Goal: Task Accomplishment & Management: Complete application form

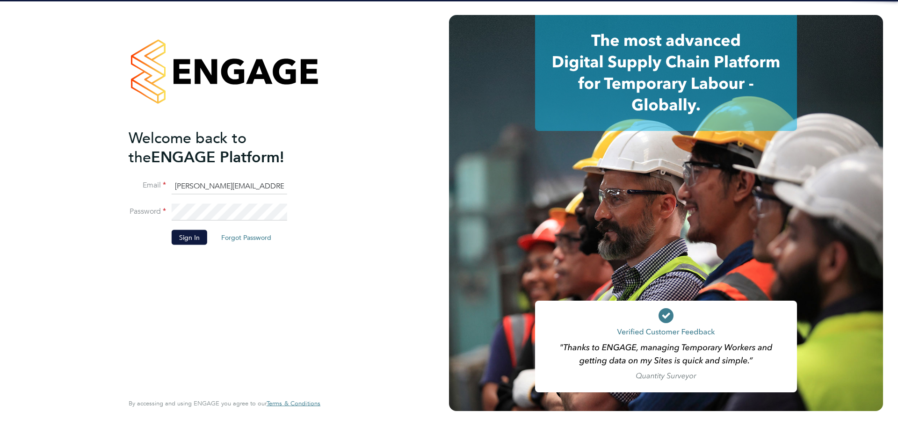
click at [191, 248] on li "Sign In Forgot Password" at bounding box center [220, 242] width 182 height 24
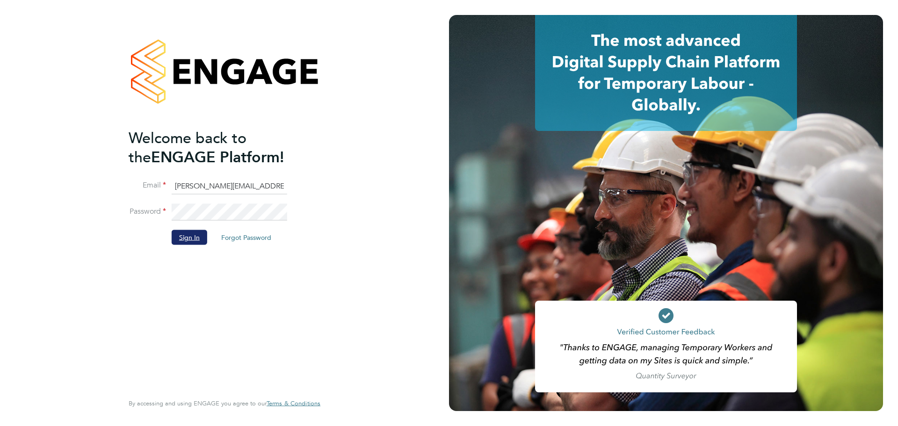
click at [191, 244] on button "Sign In" at bounding box center [190, 237] width 36 height 15
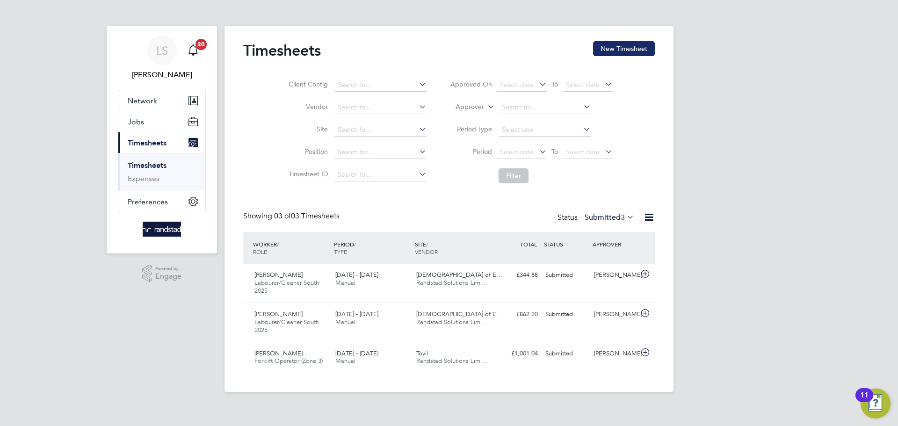
click at [595, 51] on button "New Timesheet" at bounding box center [624, 48] width 62 height 15
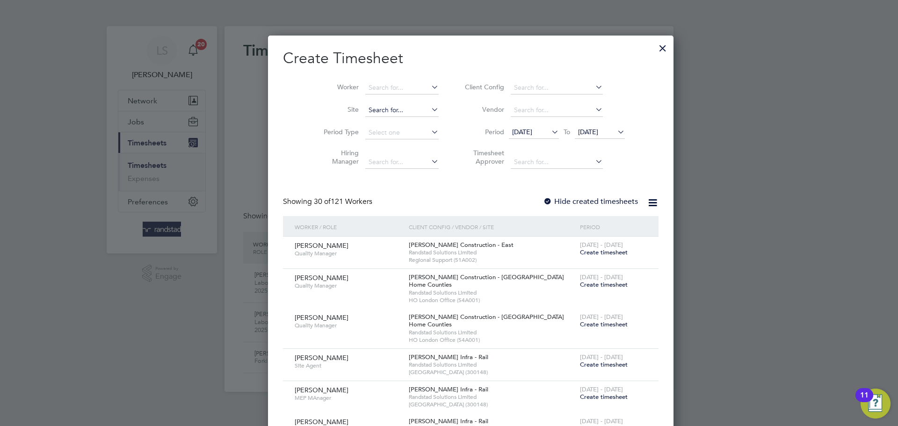
scroll to position [2045, 362]
click at [371, 93] on input at bounding box center [401, 87] width 73 height 13
type input "hythe"
click at [365, 91] on input "hythe" at bounding box center [401, 87] width 73 height 13
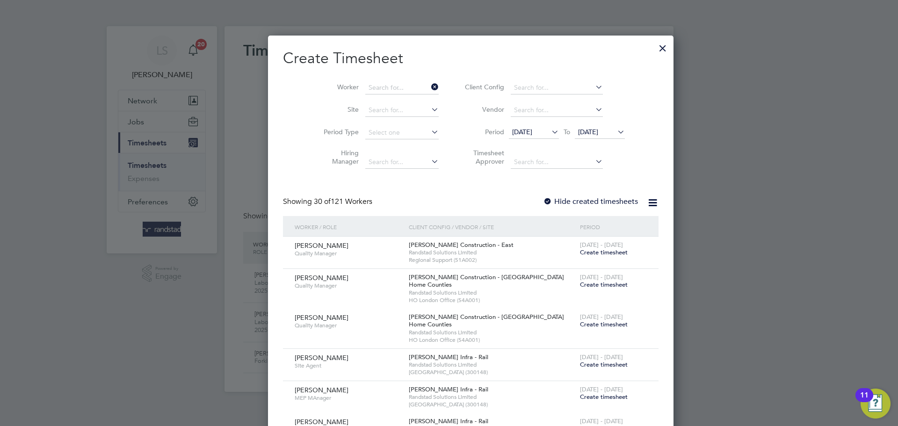
click at [316, 97] on li "Worker" at bounding box center [378, 88] width 146 height 22
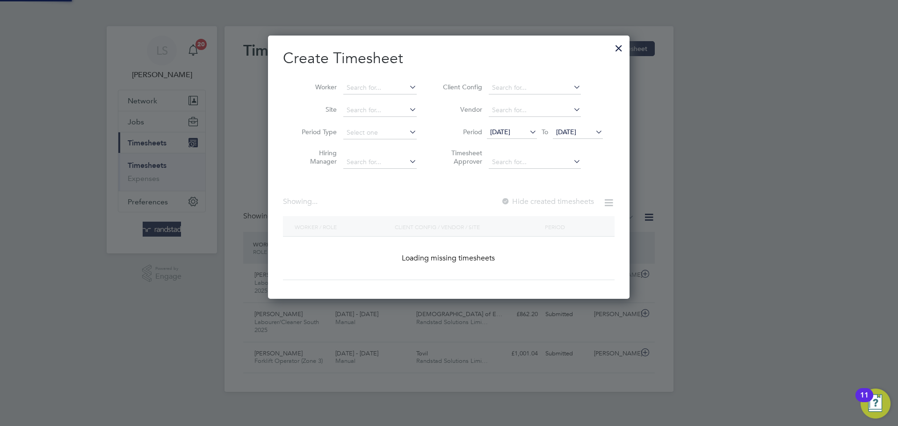
scroll to position [264, 362]
click at [390, 108] on input at bounding box center [379, 110] width 73 height 13
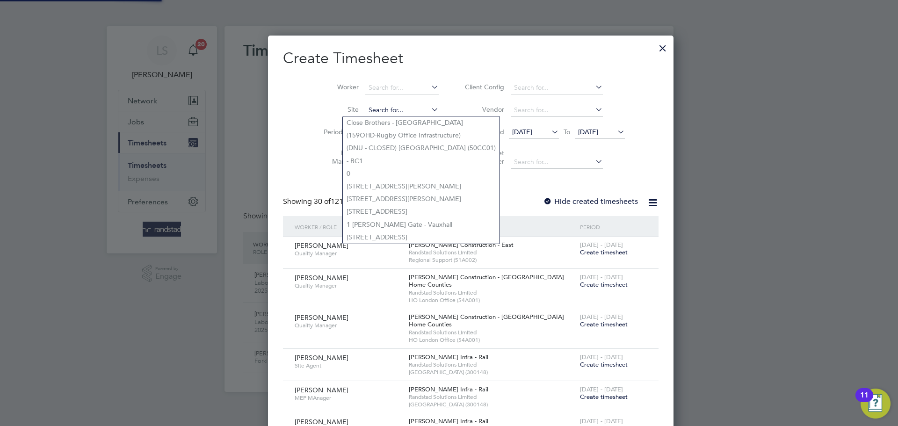
scroll to position [2045, 362]
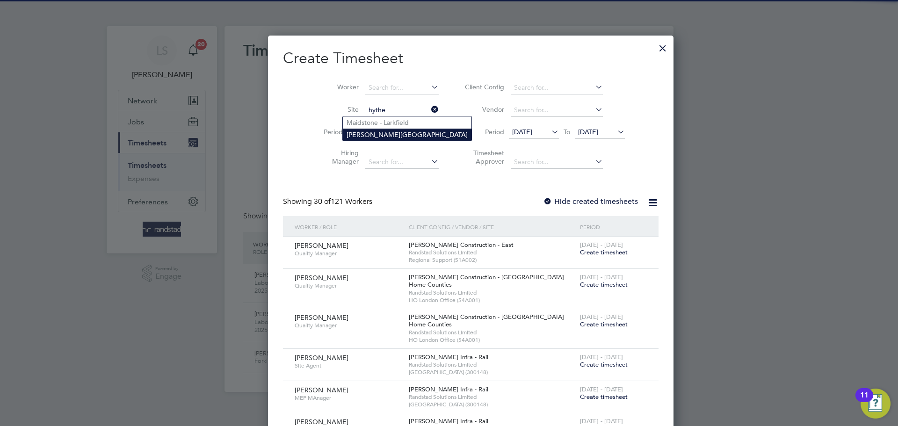
click at [378, 130] on li "Martello Lakes" at bounding box center [407, 135] width 129 height 12
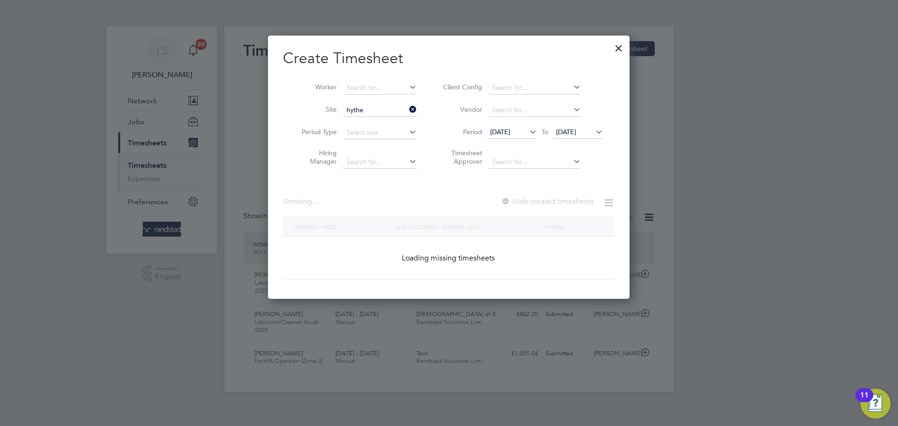
type input "Martello Lakes"
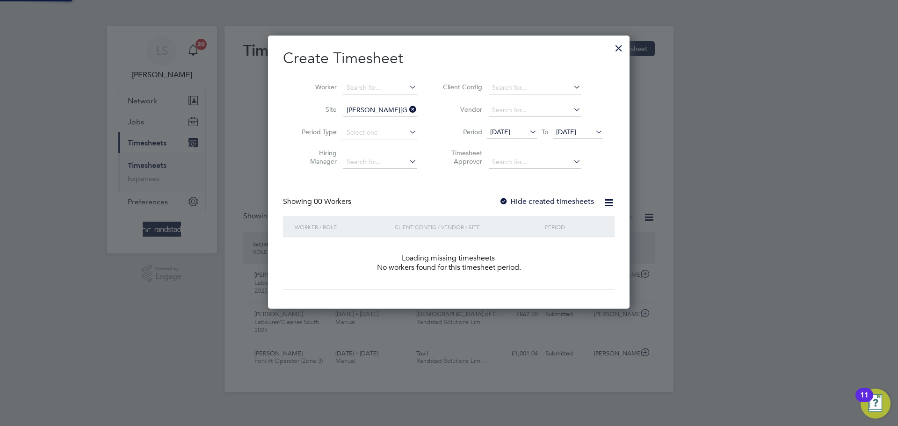
scroll to position [264, 362]
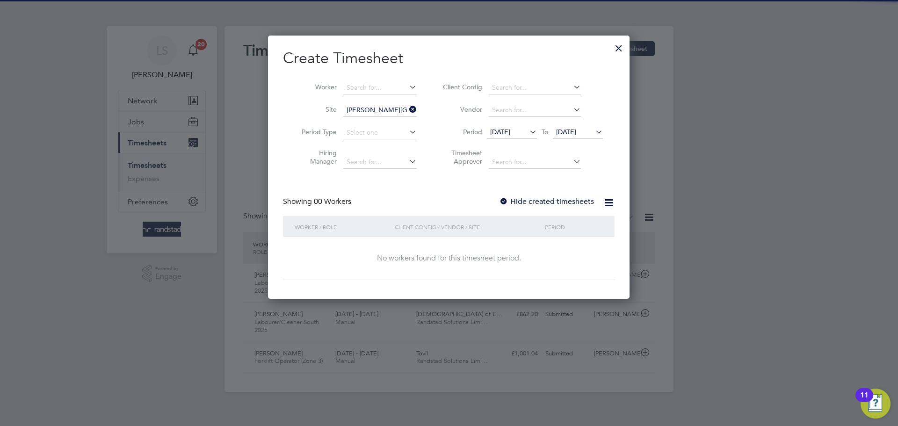
click at [511, 200] on label "Hide created timesheets" at bounding box center [546, 201] width 95 height 9
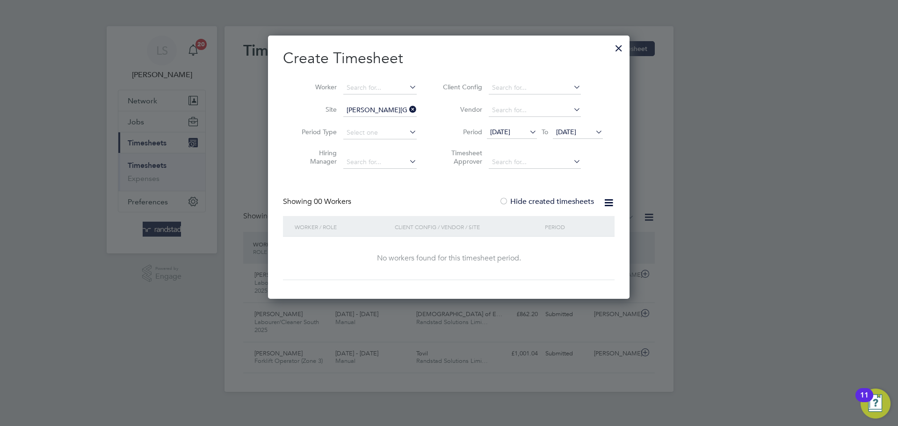
click at [576, 135] on span "[DATE]" at bounding box center [566, 132] width 20 height 8
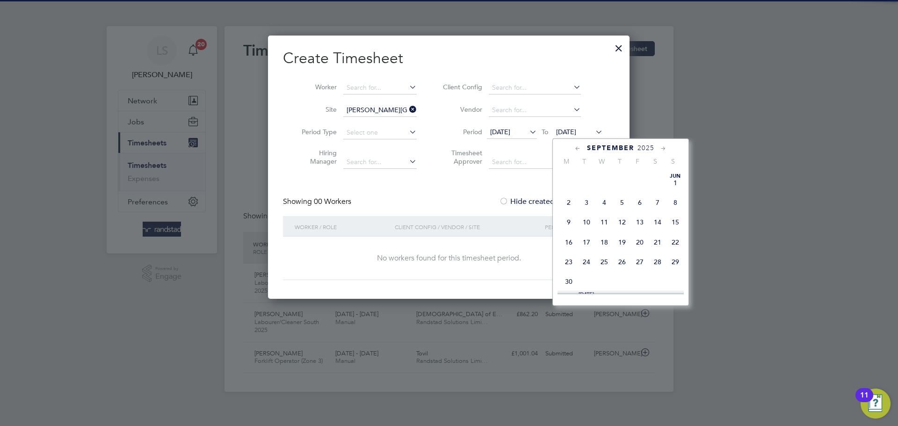
scroll to position [353, 0]
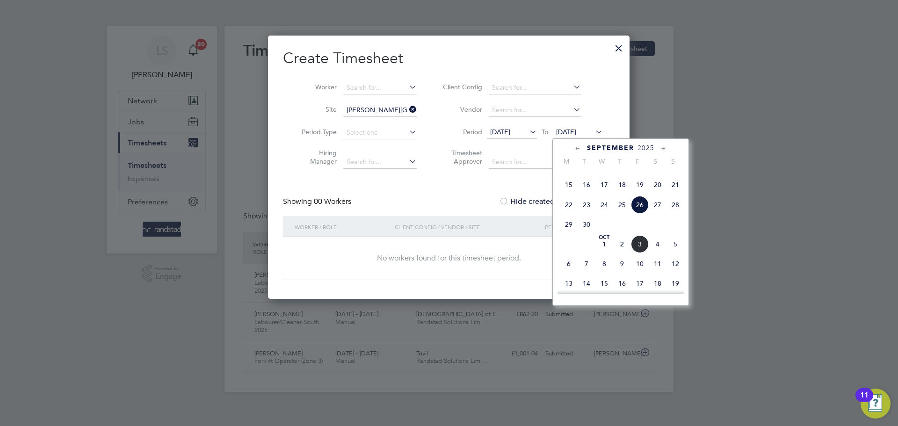
click at [643, 253] on span "3" at bounding box center [640, 244] width 18 height 18
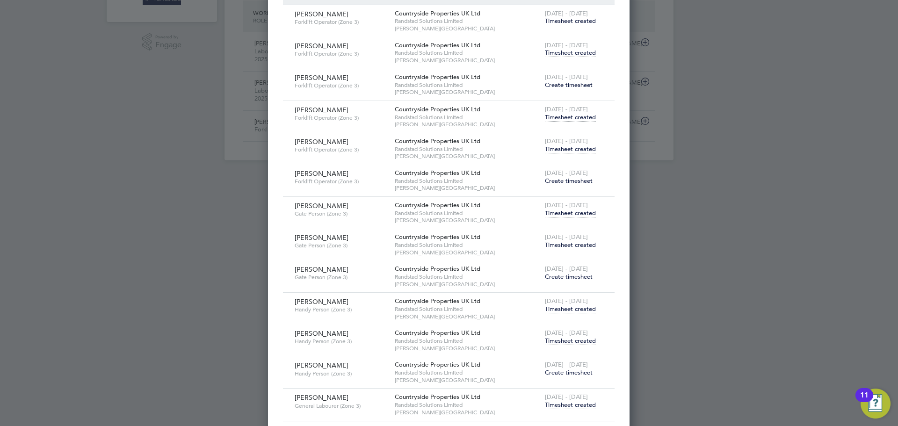
click at [566, 277] on span "Create timesheet" at bounding box center [569, 277] width 48 height 8
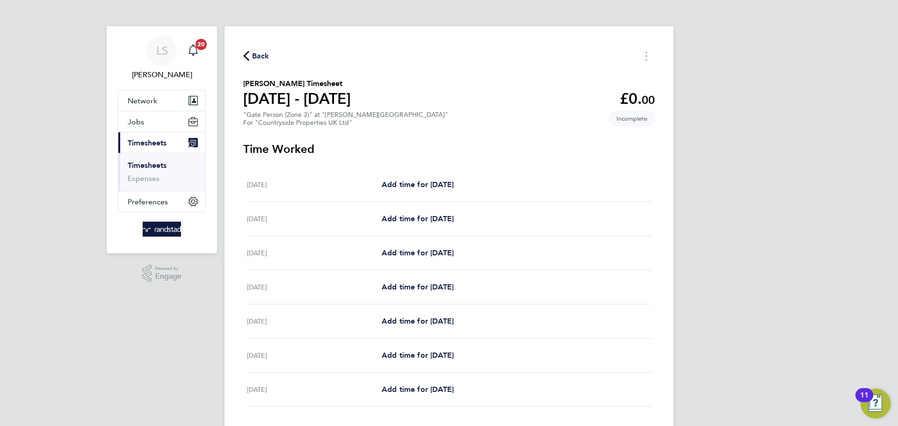
click at [416, 193] on div "Mon 29 Sep Add time for Mon 29 Sep Add time for Mon 29 Sep" at bounding box center [449, 185] width 404 height 34
click at [416, 188] on span "Add time for [DATE]" at bounding box center [418, 184] width 72 height 9
select select "30"
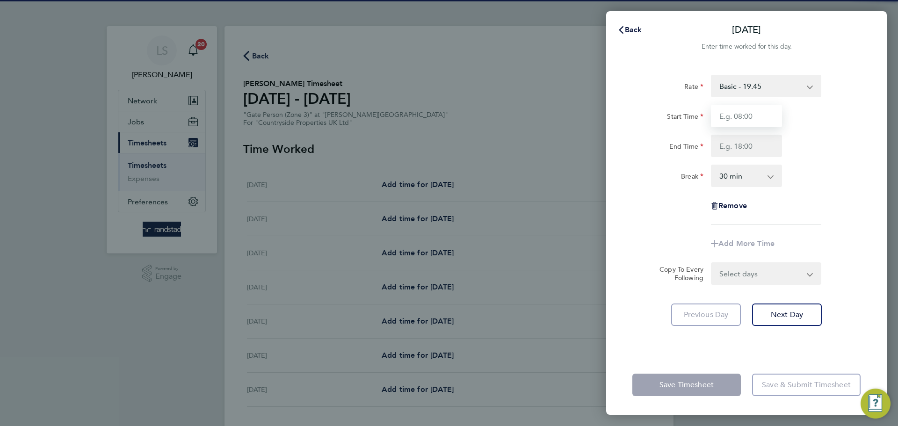
click at [712, 119] on input "Start Time" at bounding box center [746, 116] width 71 height 22
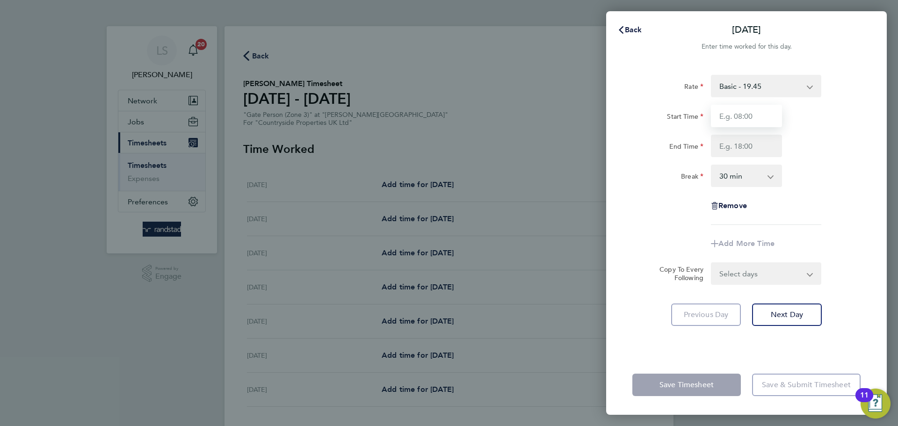
type input "07:30"
click at [743, 146] on input "End Time" at bounding box center [746, 146] width 71 height 22
type input "16:30"
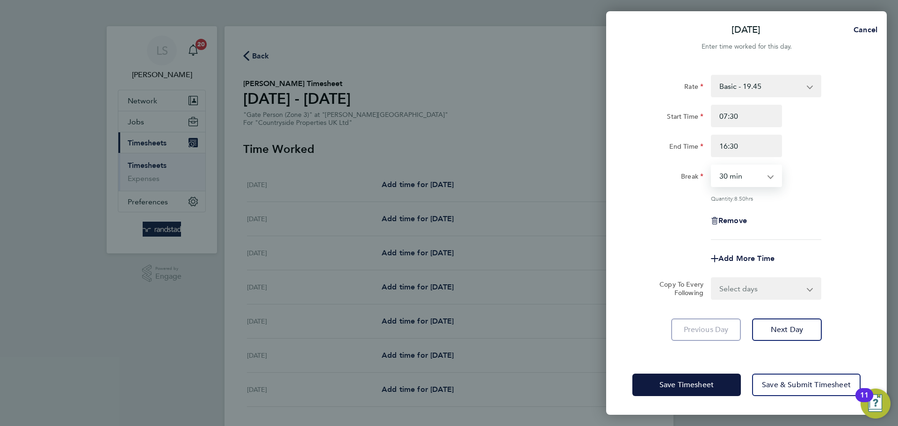
click at [744, 179] on select "0 min 15 min 30 min 45 min 60 min 75 min 90 min" at bounding box center [741, 176] width 58 height 21
select select "0"
click at [712, 166] on select "0 min 15 min 30 min 45 min 60 min 75 min 90 min" at bounding box center [741, 176] width 58 height 21
click at [748, 293] on select "Select days Day Weekday (Mon-Fri) Weekend (Sat-Sun) Tuesday Wednesday Thursday …" at bounding box center [761, 288] width 98 height 21
select select "WEEKEND"
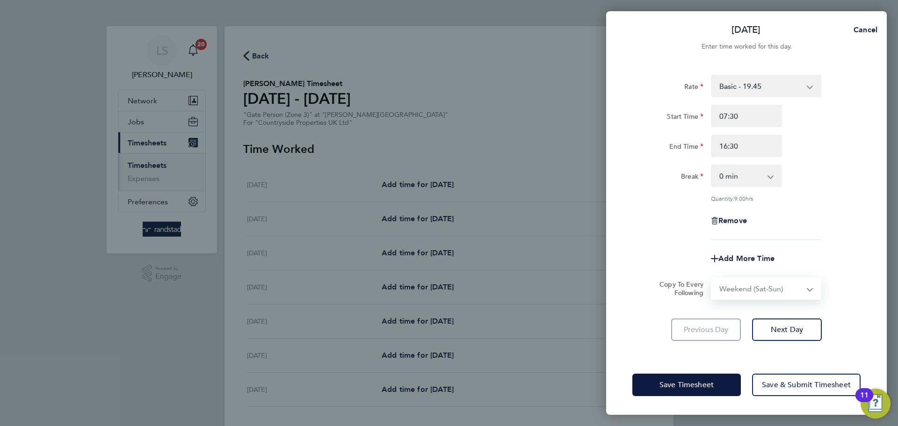
click at [712, 278] on select "Select days Day Weekday (Mon-Fri) Weekend (Sat-Sun) Tuesday Wednesday Thursday …" at bounding box center [761, 288] width 98 height 21
select select "2025-10-05"
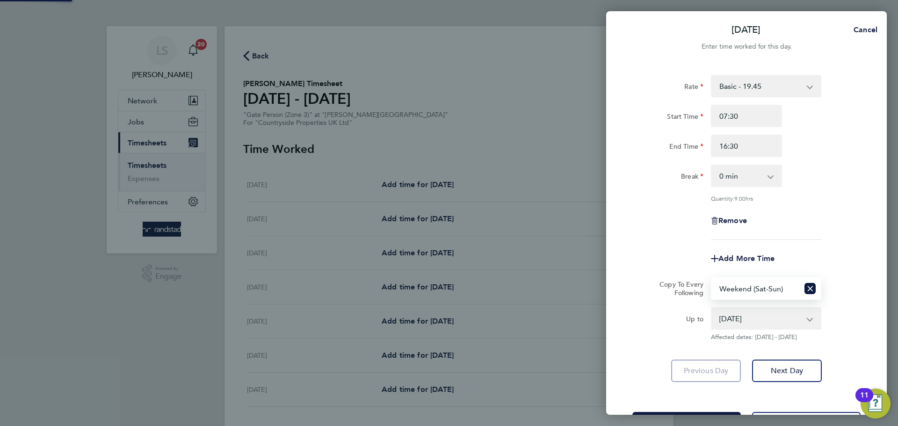
click at [737, 286] on select "Select days Day Weekday (Mon-Fri) Weekend (Sat-Sun) Tuesday Wednesday Thursday …" at bounding box center [755, 288] width 87 height 21
click at [712, 278] on select "Select days Day Weekday (Mon-Fri) Weekend (Sat-Sun) Tuesday Wednesday Thursday …" at bounding box center [755, 288] width 87 height 21
click at [759, 308] on select "04 Oct 2025 05 Oct 2025" at bounding box center [760, 318] width 97 height 21
click at [755, 294] on select "Select days Day Weekday (Mon-Fri) Weekend (Sat-Sun) Tuesday Wednesday Thursday …" at bounding box center [755, 288] width 87 height 21
select select "WEEKDAY"
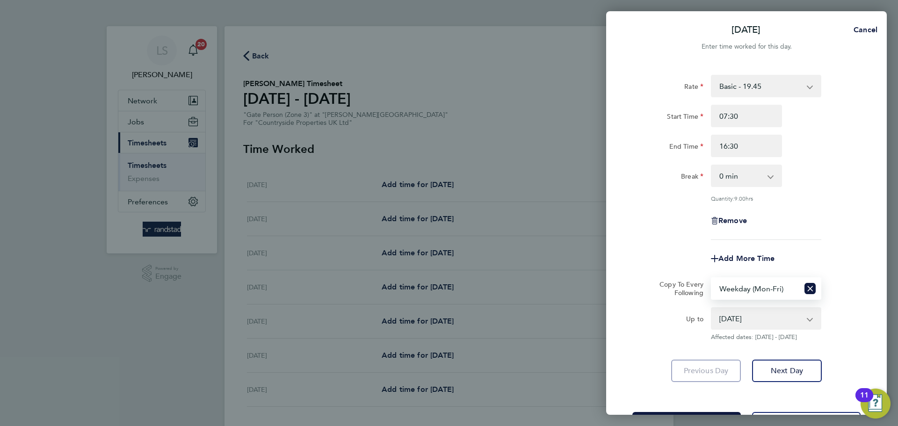
click at [712, 278] on select "Select days Day Weekday (Mon-Fri) Weekend (Sat-Sun) Tuesday Wednesday Thursday …" at bounding box center [755, 288] width 87 height 21
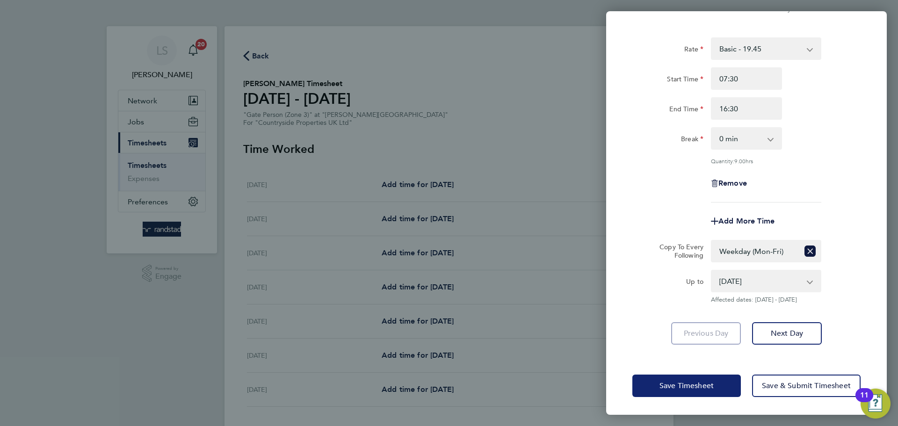
click at [728, 393] on button "Save Timesheet" at bounding box center [687, 386] width 109 height 22
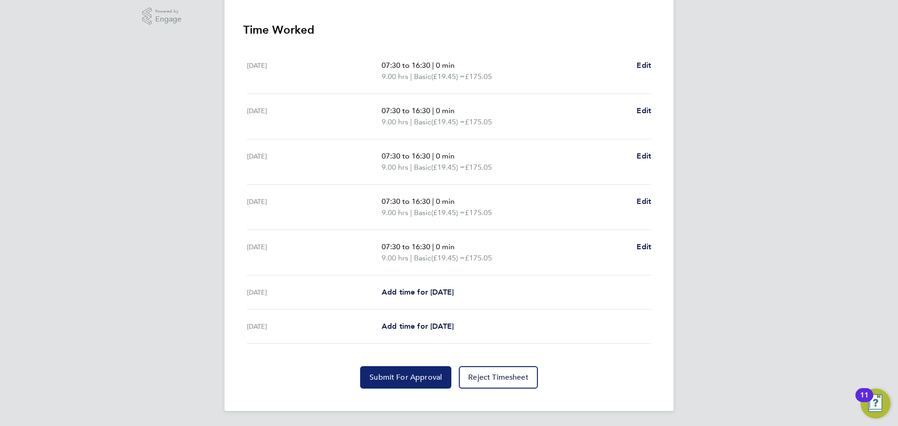
click at [411, 369] on button "Submit For Approval" at bounding box center [405, 377] width 91 height 22
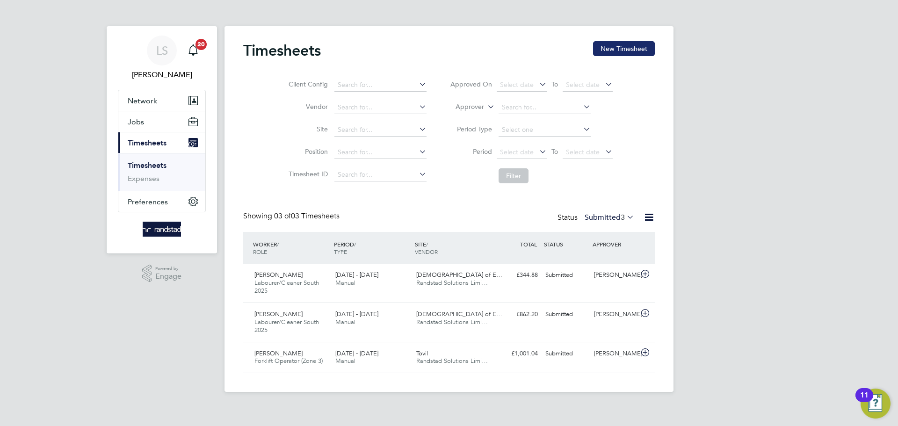
click at [606, 45] on button "New Timesheet" at bounding box center [624, 48] width 62 height 15
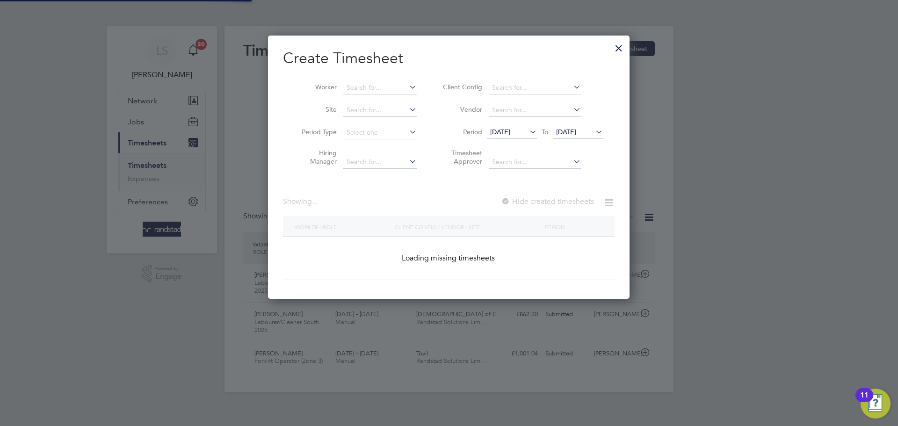
scroll to position [264, 362]
click at [347, 94] on input at bounding box center [379, 87] width 73 height 13
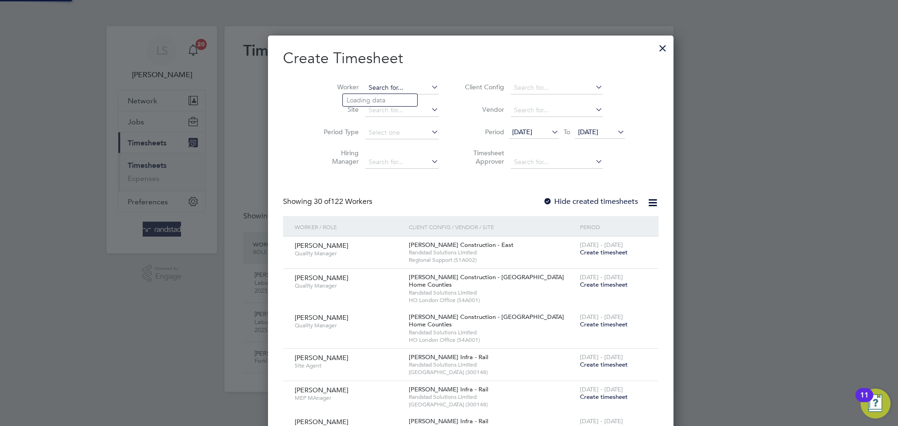
scroll to position [2045, 362]
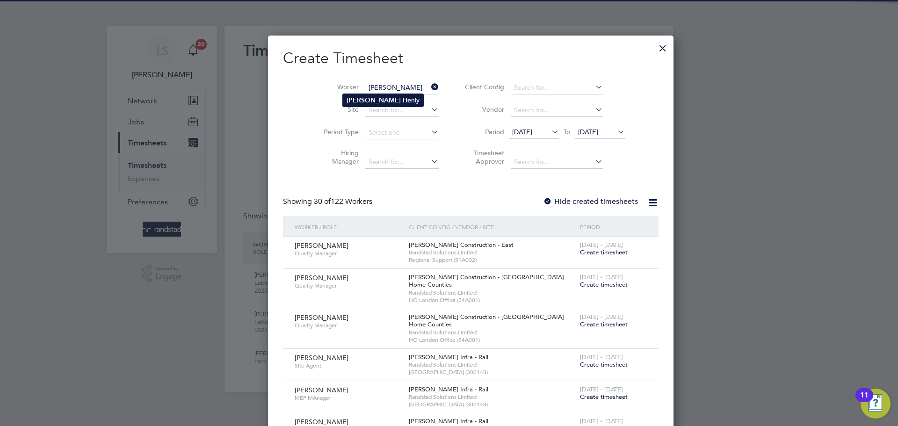
click at [403, 97] on b "He" at bounding box center [407, 100] width 8 height 8
type input "[PERSON_NAME]"
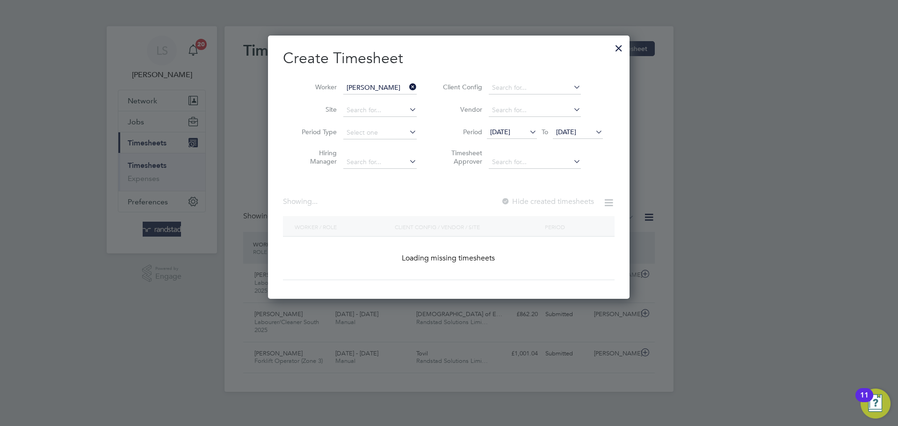
scroll to position [264, 362]
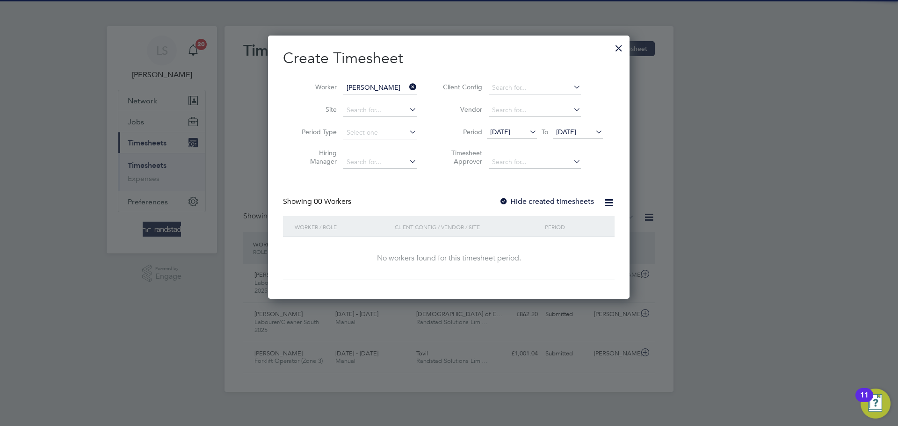
click at [509, 193] on div "Create Timesheet Worker Leon Henly Site Period Type Hiring Manager Client Confi…" at bounding box center [449, 165] width 332 height 232
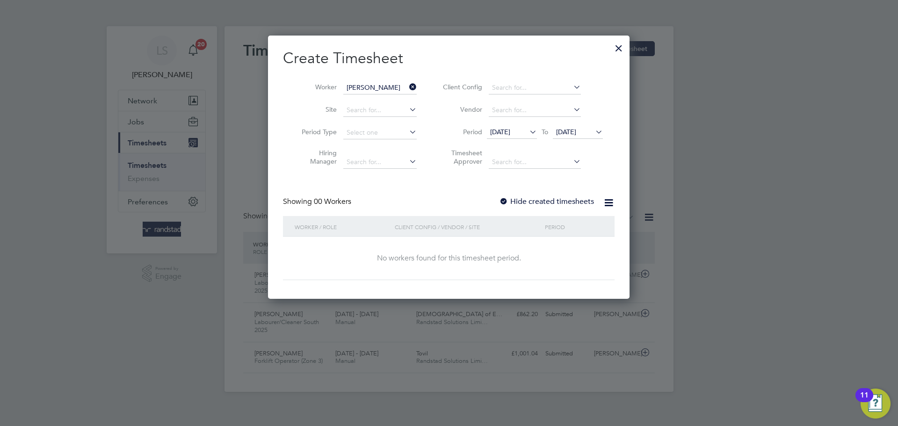
click at [506, 197] on div at bounding box center [503, 201] width 9 height 9
click at [576, 128] on span "26 Sep 2025" at bounding box center [566, 132] width 20 height 8
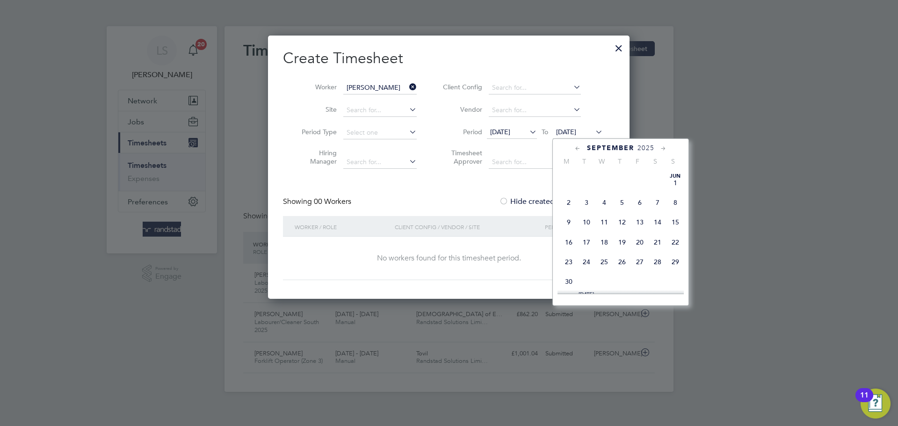
scroll to position [353, 0]
click at [635, 253] on span "3" at bounding box center [640, 244] width 18 height 18
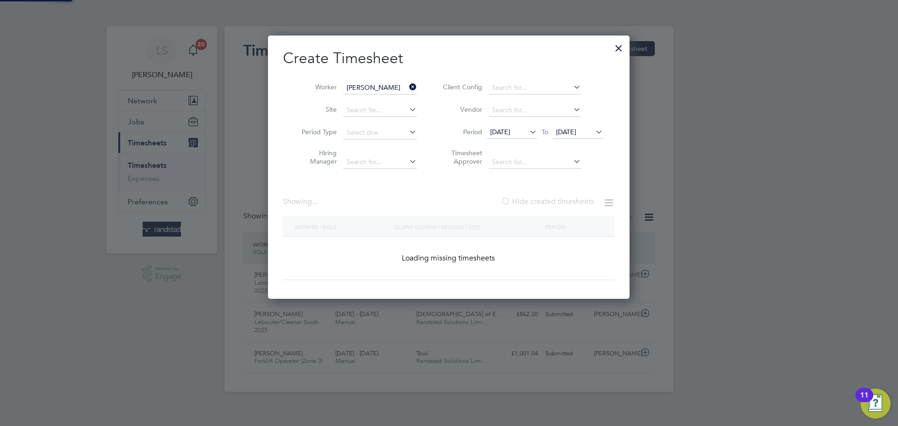
scroll to position [316, 362]
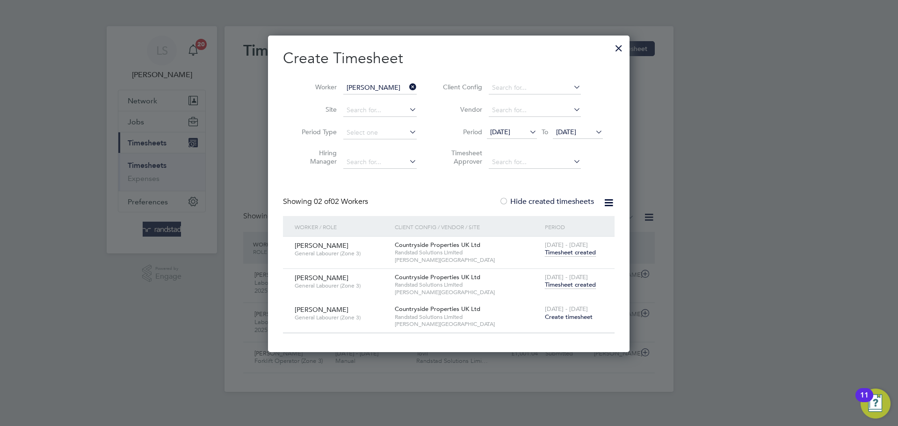
click at [561, 311] on span "29 Sep - 5 Oct 2025" at bounding box center [566, 309] width 43 height 8
click at [560, 317] on span "Create timesheet" at bounding box center [569, 317] width 48 height 8
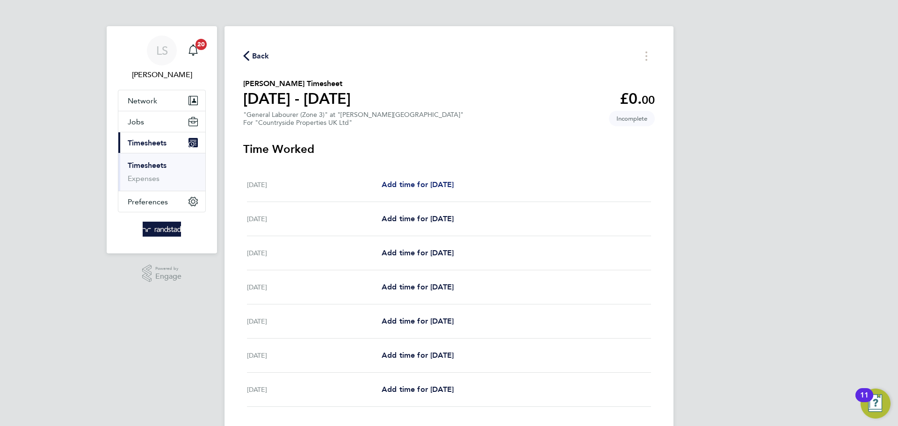
click at [404, 187] on span "Add time for Mon 29 Sep" at bounding box center [418, 184] width 72 height 9
select select "30"
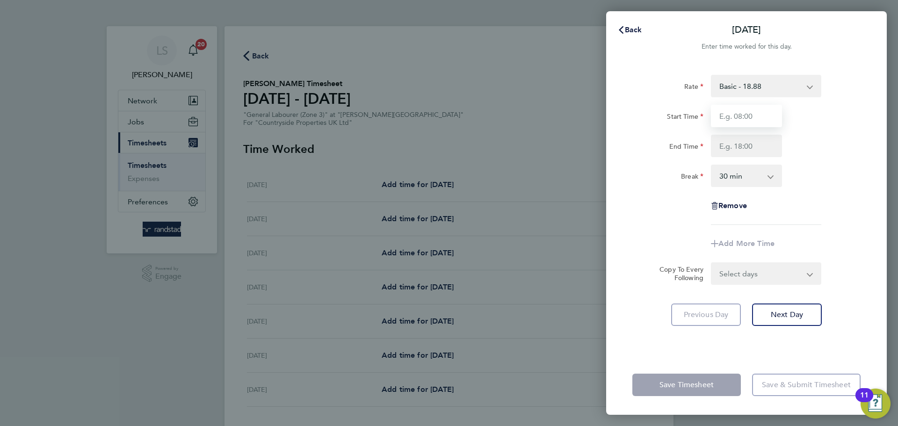
click at [755, 114] on input "Start Time" at bounding box center [746, 116] width 71 height 22
type input "07:30"
click at [757, 143] on input "End Time" at bounding box center [746, 146] width 71 height 22
type input "16:30"
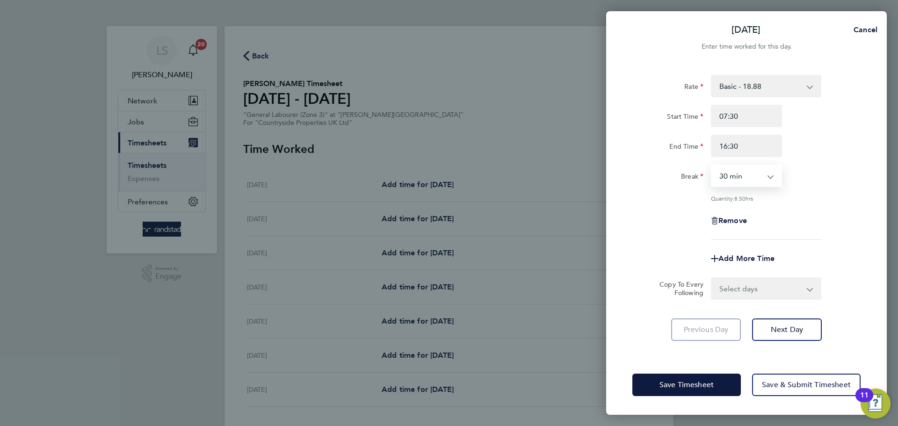
click at [748, 179] on select "0 min 15 min 30 min 45 min 60 min 75 min 90 min" at bounding box center [741, 176] width 58 height 21
select select "0"
click at [712, 166] on select "0 min 15 min 30 min 45 min 60 min 75 min 90 min" at bounding box center [741, 176] width 58 height 21
click at [752, 298] on select "Select days Day Weekday (Mon-Fri) Weekend (Sat-Sun) Tuesday Wednesday Thursday …" at bounding box center [761, 288] width 98 height 21
select select "WEEKDAY"
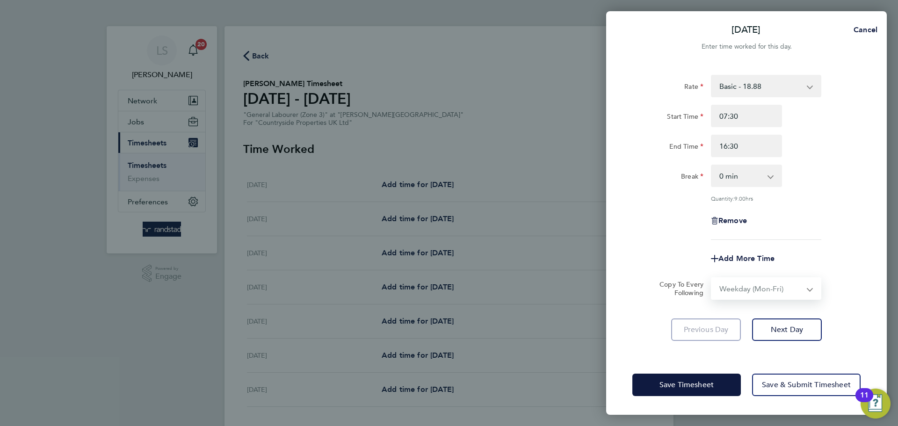
click at [712, 278] on select "Select days Day Weekday (Mon-Fri) Weekend (Sat-Sun) Tuesday Wednesday Thursday …" at bounding box center [761, 288] width 98 height 21
select select "2025-10-05"
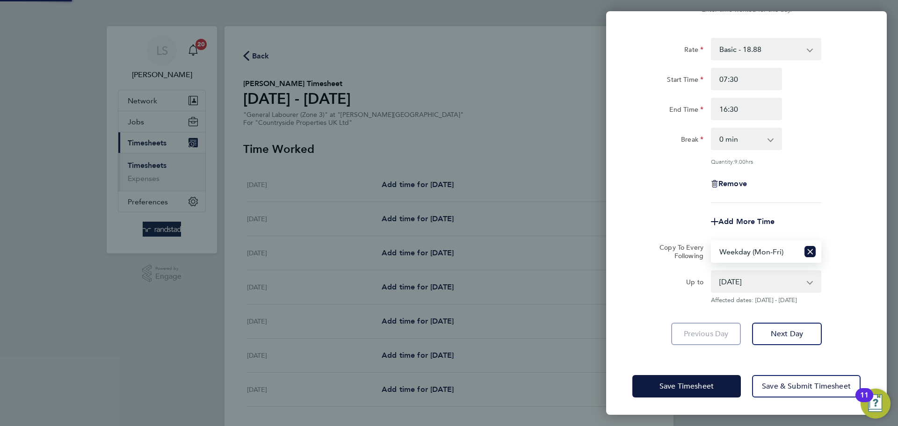
scroll to position [37, 0]
click at [773, 386] on span "Save & Submit Timesheet" at bounding box center [806, 385] width 89 height 9
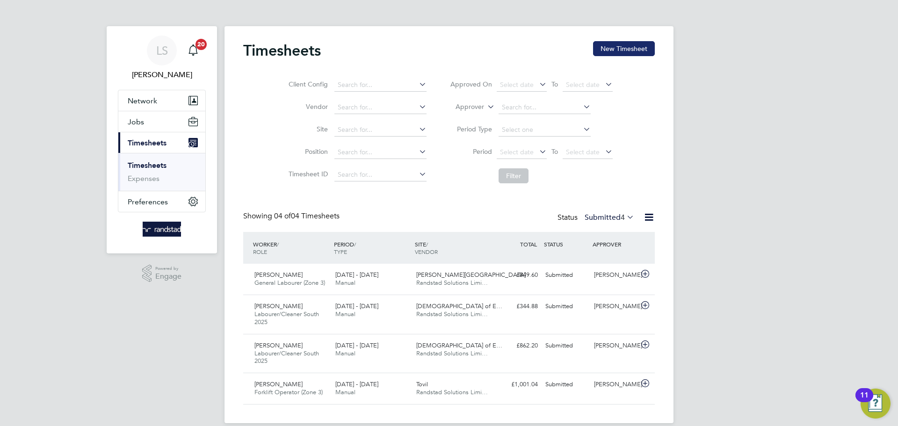
click at [611, 55] on button "New Timesheet" at bounding box center [624, 48] width 62 height 15
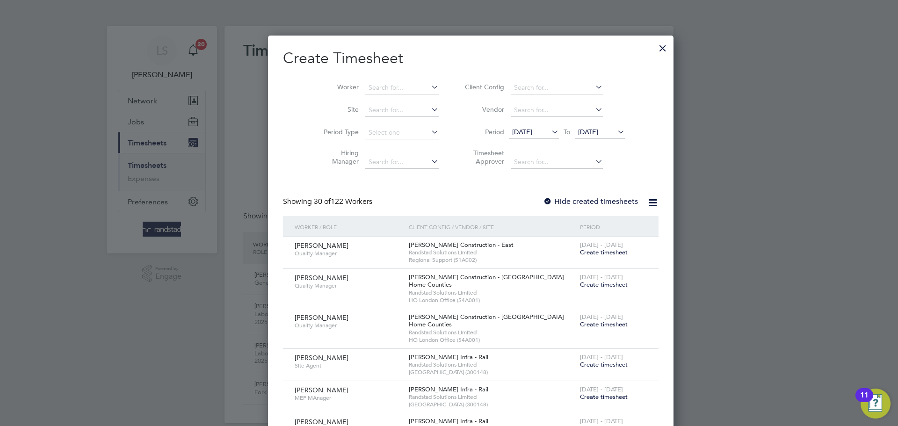
scroll to position [2045, 362]
click at [365, 92] on input at bounding box center [401, 87] width 73 height 13
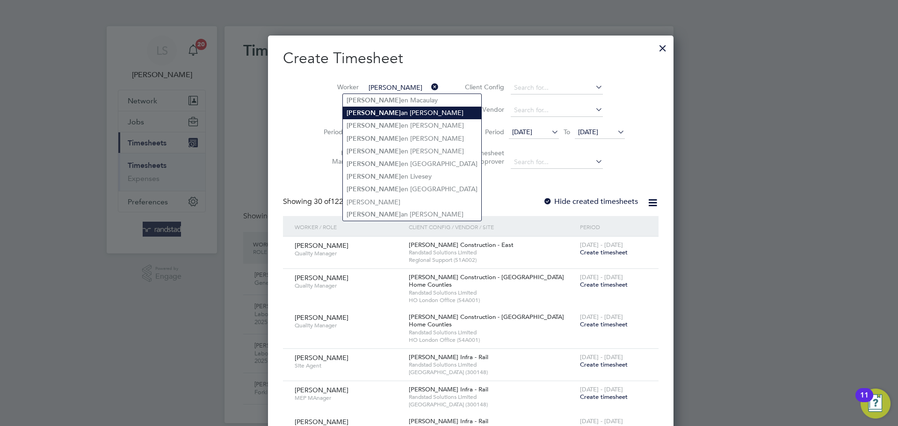
click at [385, 112] on li "Darr an Twining" at bounding box center [412, 113] width 139 height 13
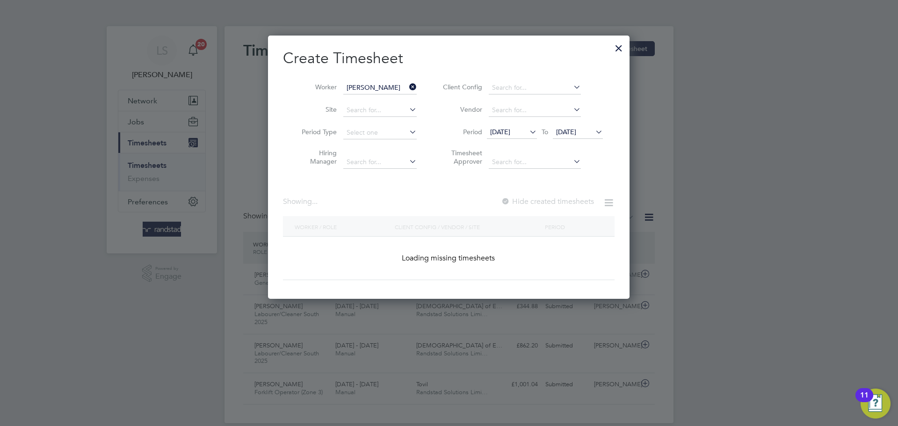
type input "Darran Twining"
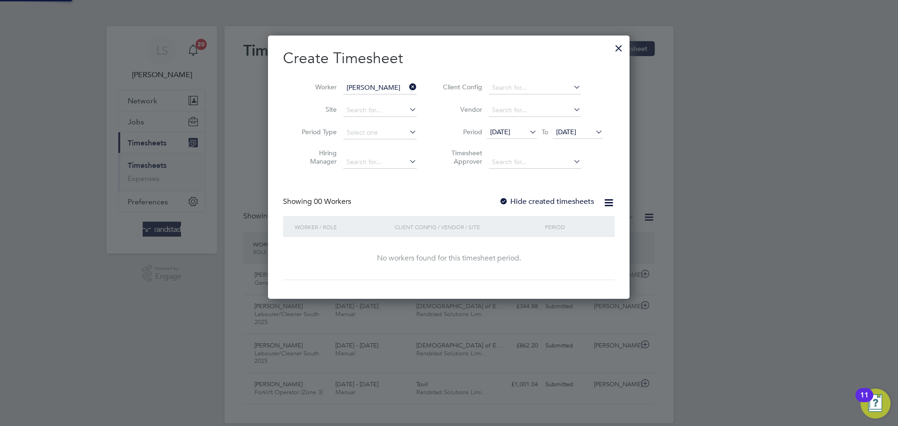
scroll to position [264, 362]
click at [576, 132] on span "[DATE]" at bounding box center [566, 132] width 20 height 8
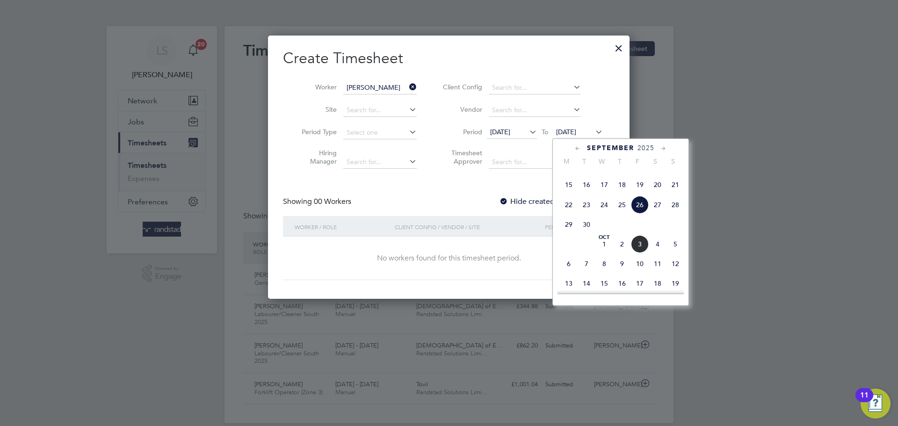
click at [638, 253] on span "3" at bounding box center [640, 244] width 18 height 18
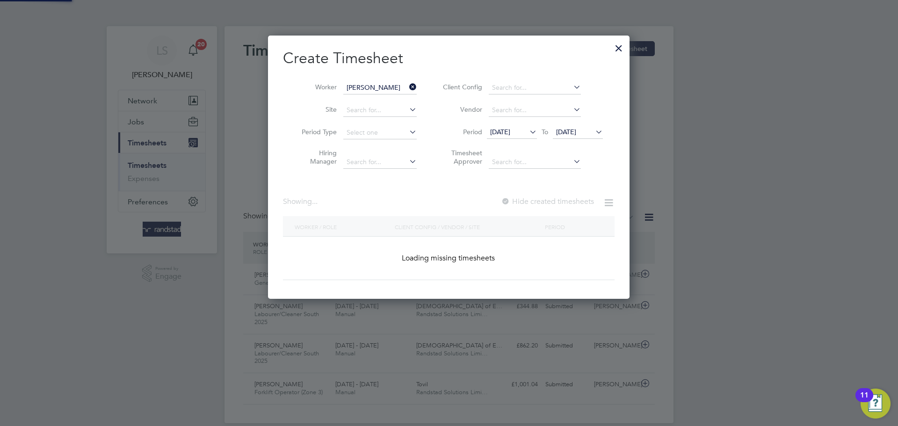
scroll to position [261, 367]
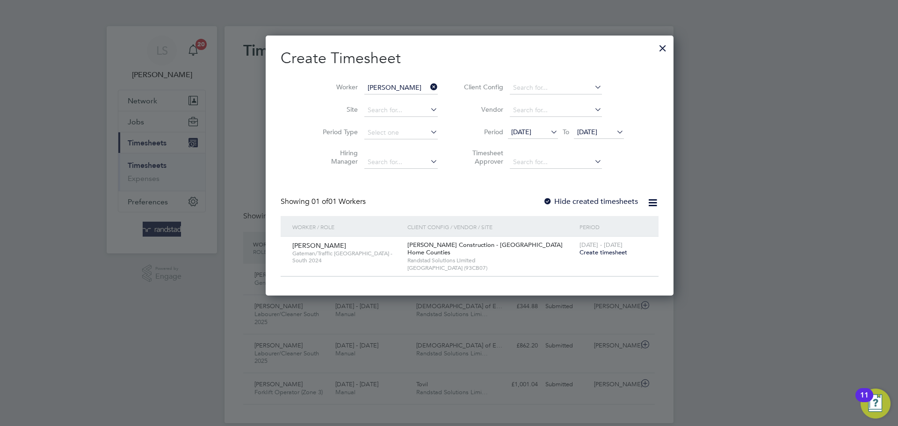
click at [543, 201] on label "Hide created timesheets" at bounding box center [590, 201] width 95 height 9
click at [524, 134] on span "[DATE]" at bounding box center [521, 132] width 20 height 8
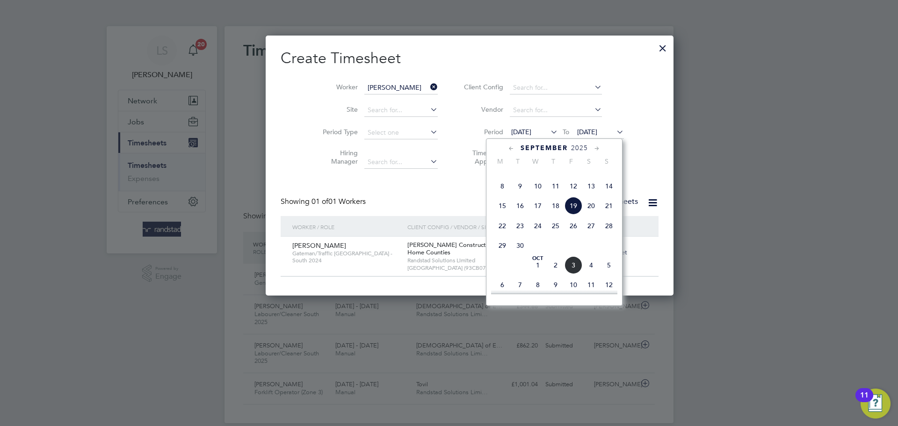
click at [577, 131] on span "[DATE]" at bounding box center [587, 132] width 20 height 8
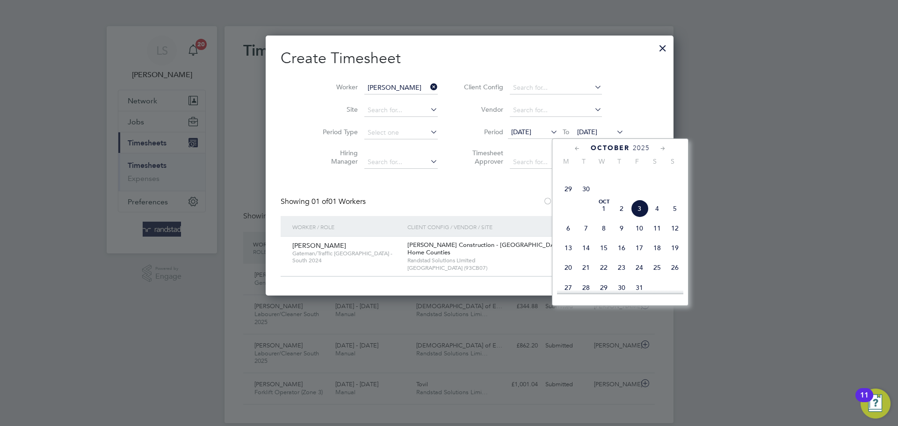
click at [577, 131] on span "[DATE]" at bounding box center [587, 132] width 20 height 8
click at [642, 218] on span "3" at bounding box center [640, 209] width 18 height 18
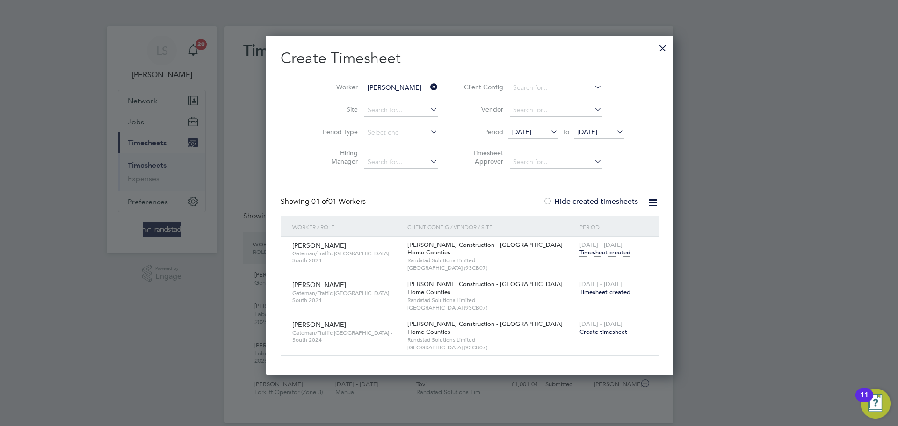
click at [580, 293] on span "Timesheet created" at bounding box center [605, 292] width 51 height 8
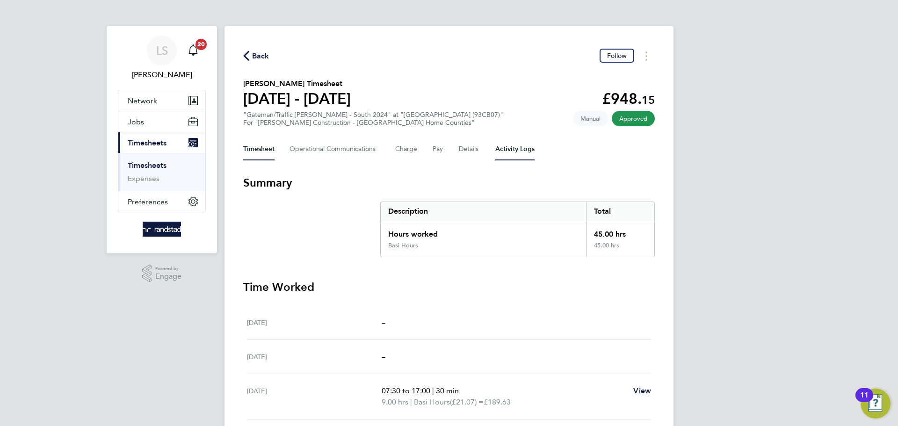
click at [497, 152] on Logs-tab "Activity Logs" at bounding box center [515, 149] width 39 height 22
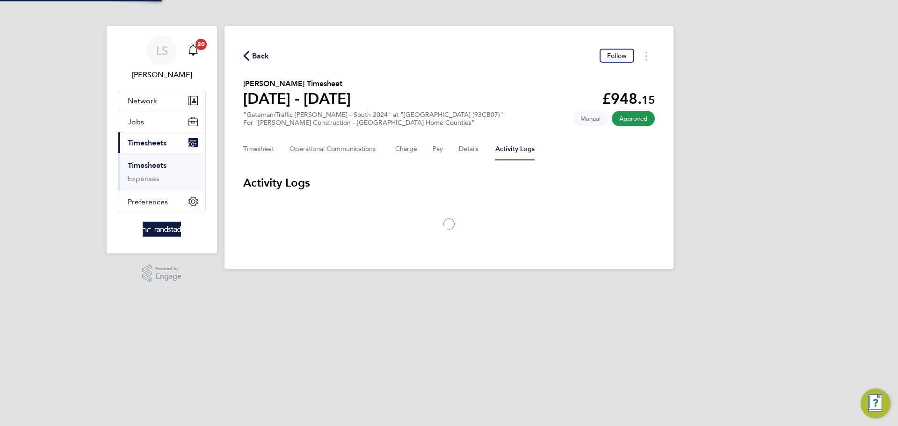
click at [456, 152] on div "Timesheet Operational Communications Charge Pay Details Activity Logs" at bounding box center [449, 149] width 412 height 22
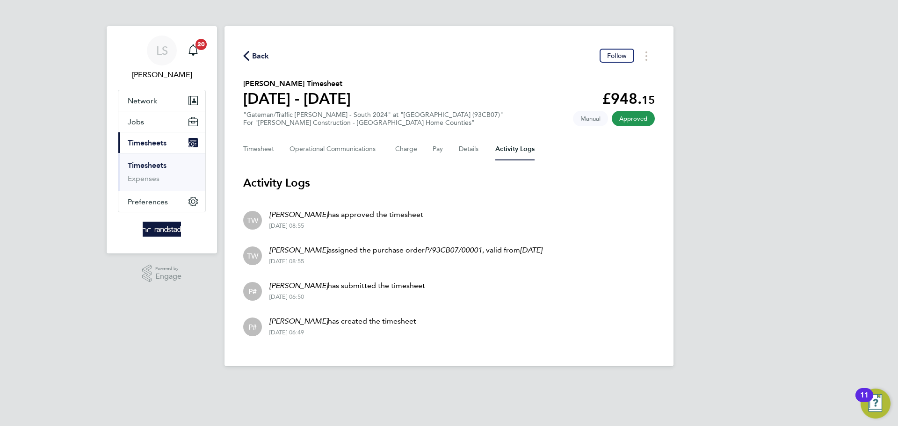
click at [456, 152] on div "Timesheet Operational Communications Charge Pay Details Activity Logs" at bounding box center [449, 149] width 412 height 22
click at [466, 150] on button "Details" at bounding box center [470, 149] width 22 height 22
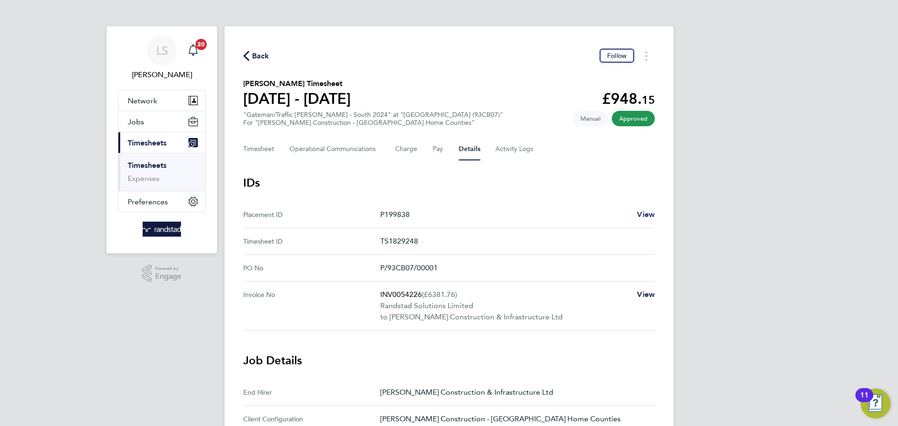
click at [654, 212] on span "View" at bounding box center [646, 214] width 18 height 9
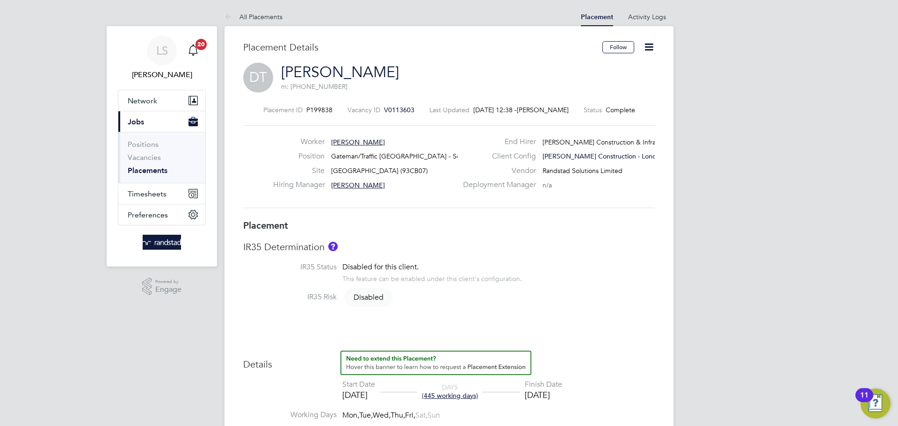
click at [654, 48] on icon at bounding box center [649, 47] width 12 height 12
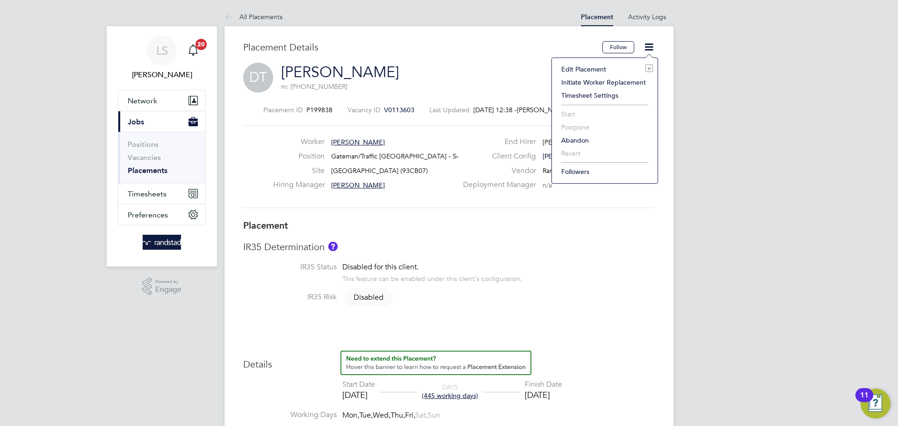
click at [593, 65] on li "Edit Placement e" at bounding box center [605, 69] width 96 height 13
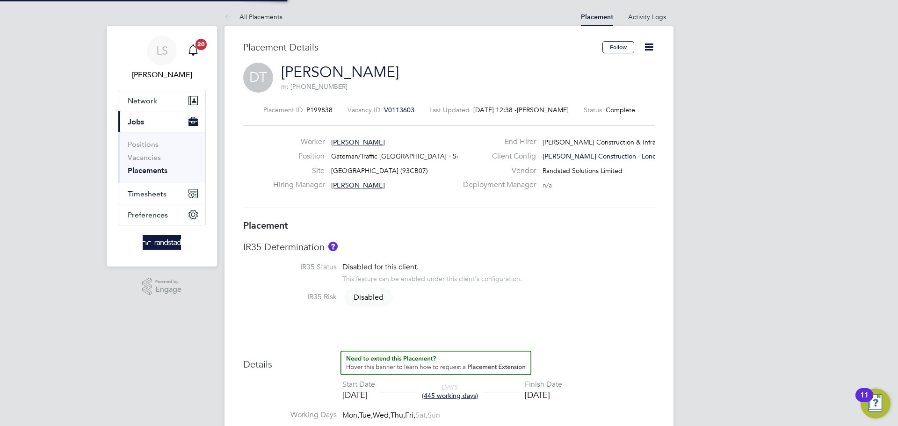
type input "[PERSON_NAME]"
type input "[DATE]"
type input "08:00"
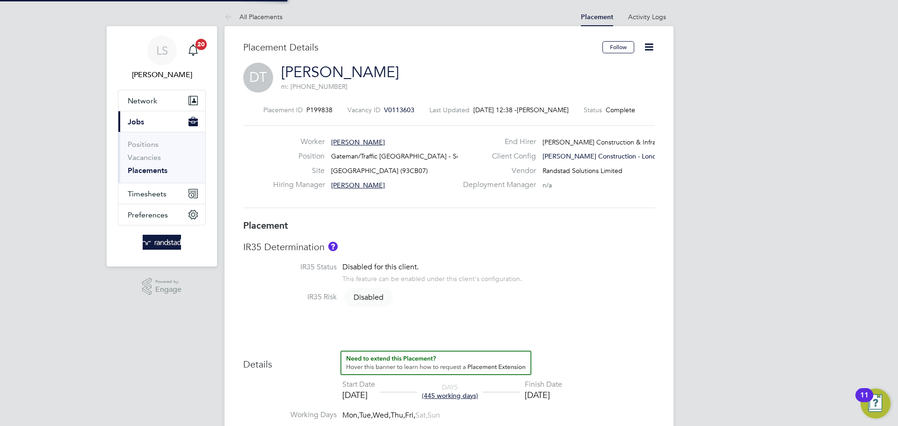
type input "18:00"
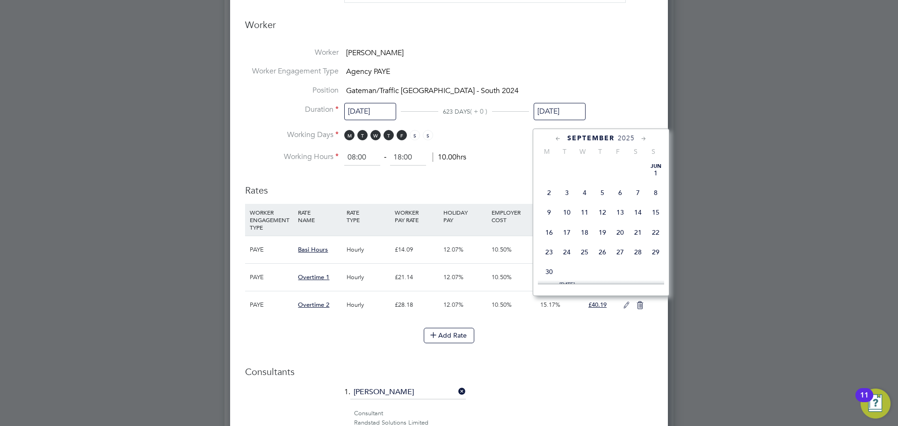
click at [563, 120] on input "[DATE]" at bounding box center [560, 111] width 52 height 17
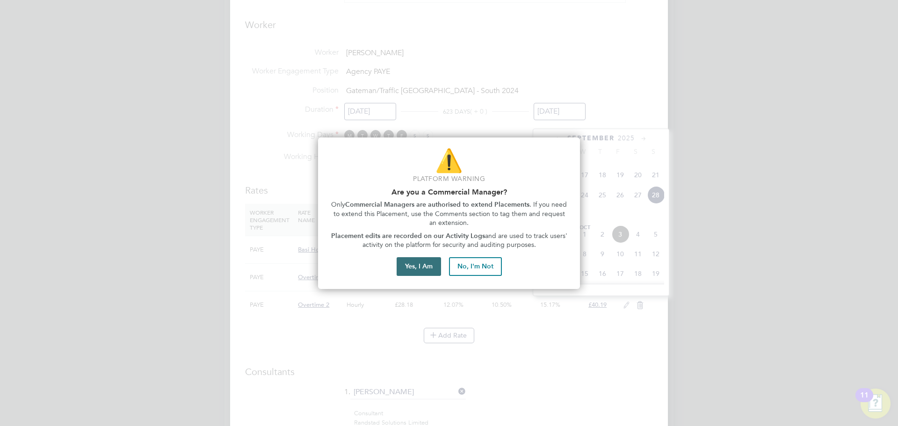
click at [434, 265] on button "Yes, I Am" at bounding box center [419, 266] width 44 height 19
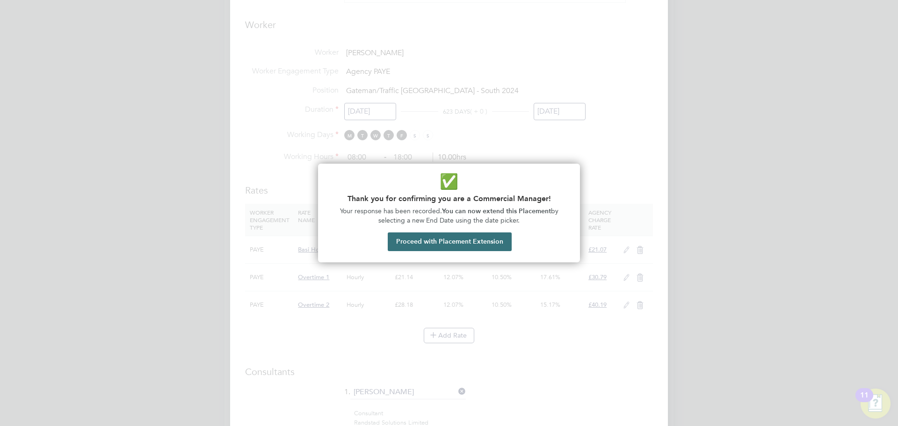
click at [462, 248] on button "Proceed with Placement Extension" at bounding box center [450, 242] width 124 height 19
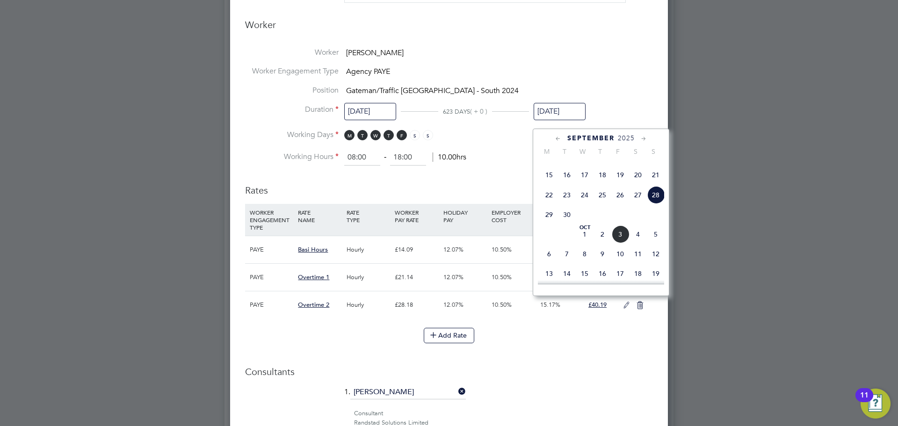
click at [641, 140] on icon at bounding box center [644, 139] width 9 height 10
click at [651, 222] on span "26" at bounding box center [656, 213] width 18 height 18
type input "[DATE]"
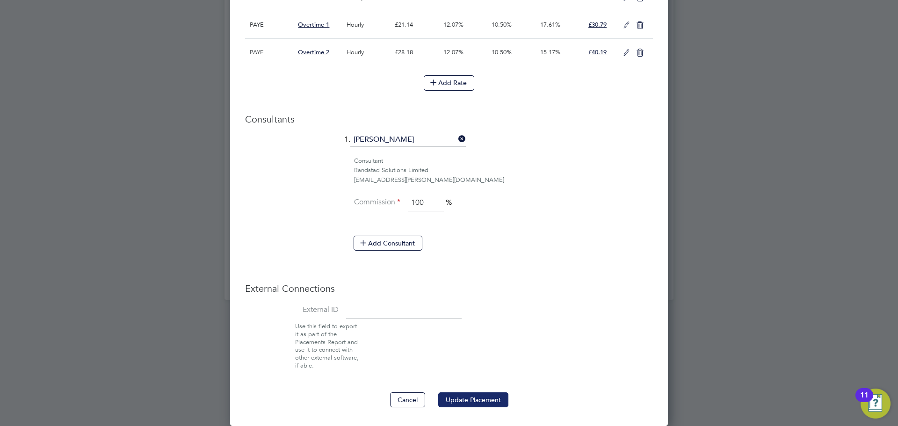
click at [482, 402] on button "Update Placement" at bounding box center [473, 400] width 70 height 15
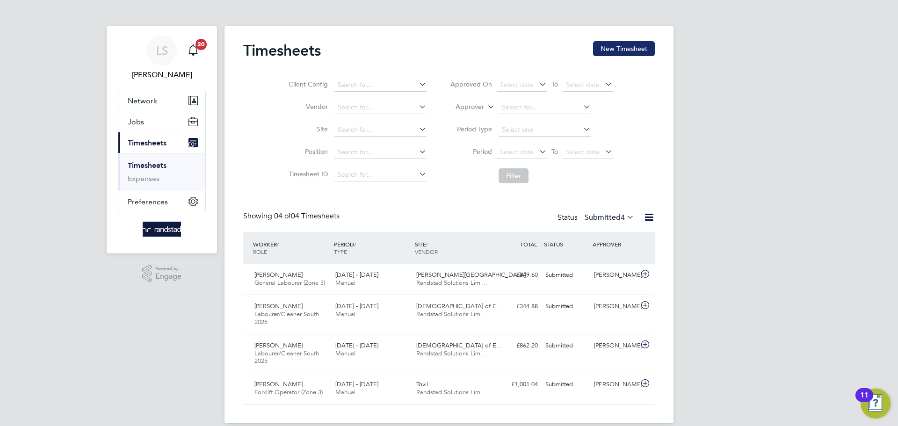
click at [624, 41] on button "New Timesheet" at bounding box center [624, 48] width 62 height 15
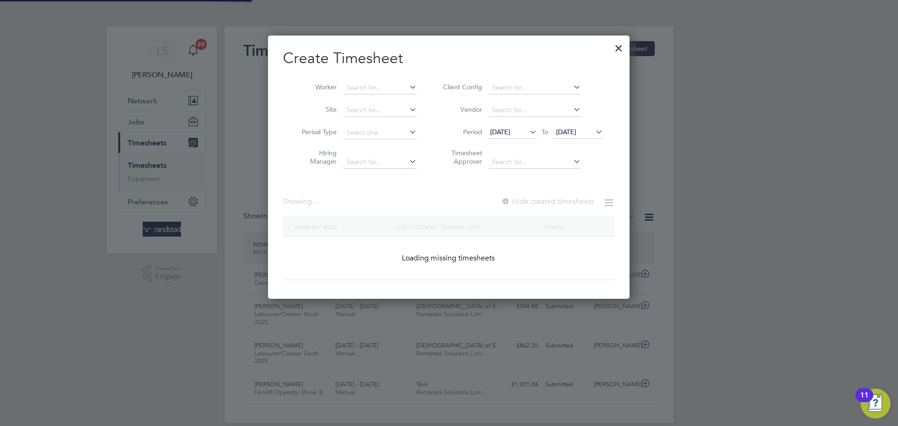
scroll to position [264, 362]
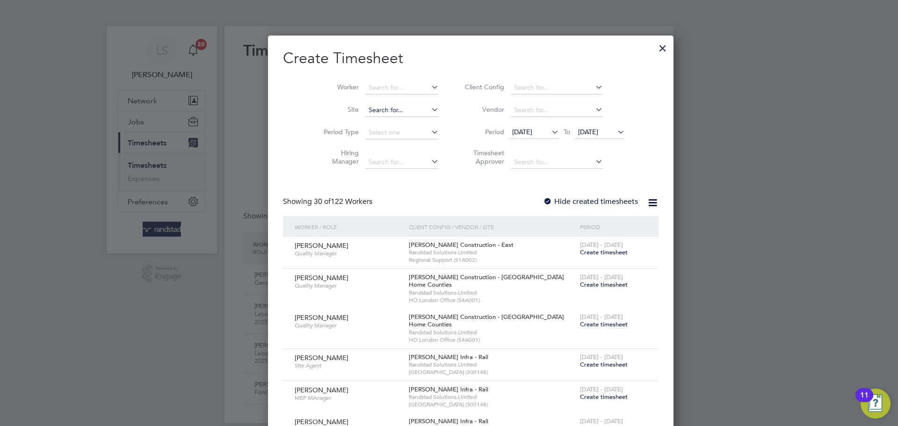
click at [365, 104] on input at bounding box center [401, 110] width 73 height 13
click at [354, 80] on li "Worker" at bounding box center [378, 88] width 146 height 22
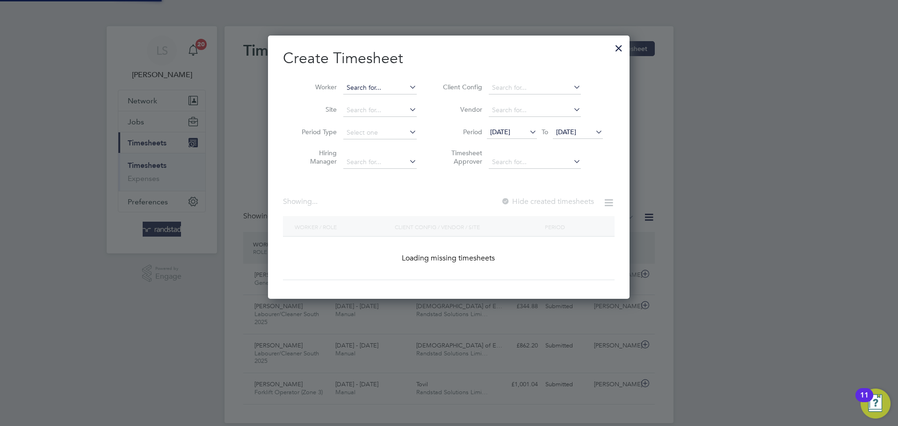
scroll to position [264, 362]
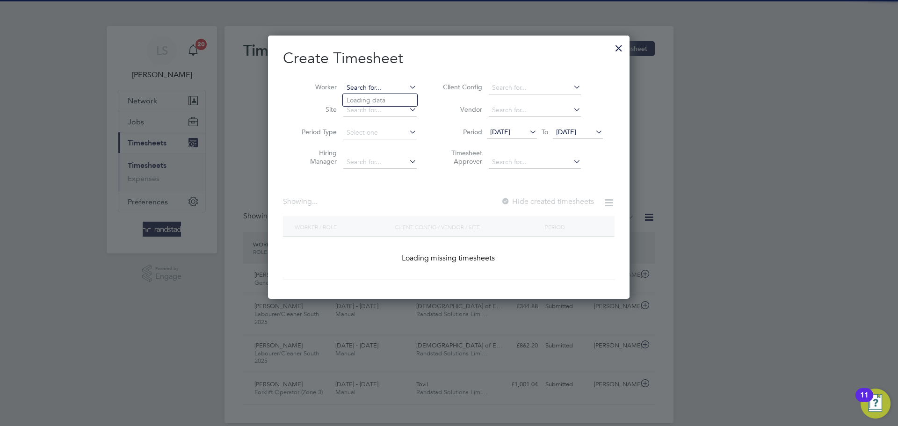
click at [352, 83] on input at bounding box center [379, 87] width 73 height 13
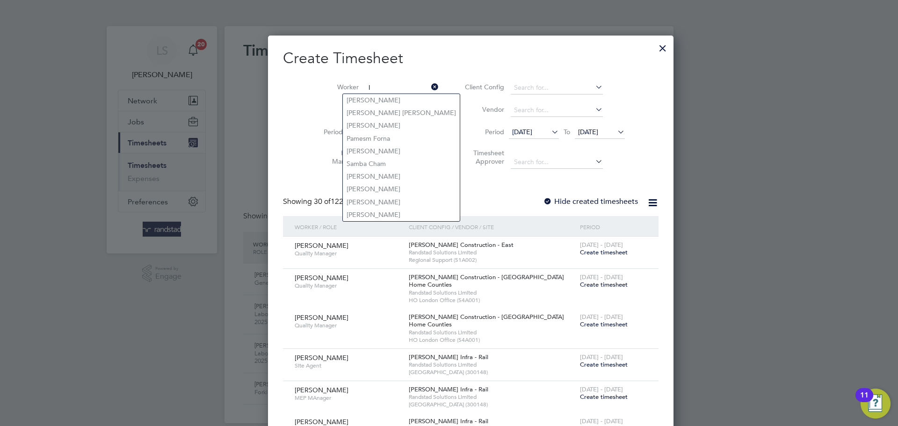
scroll to position [2045, 362]
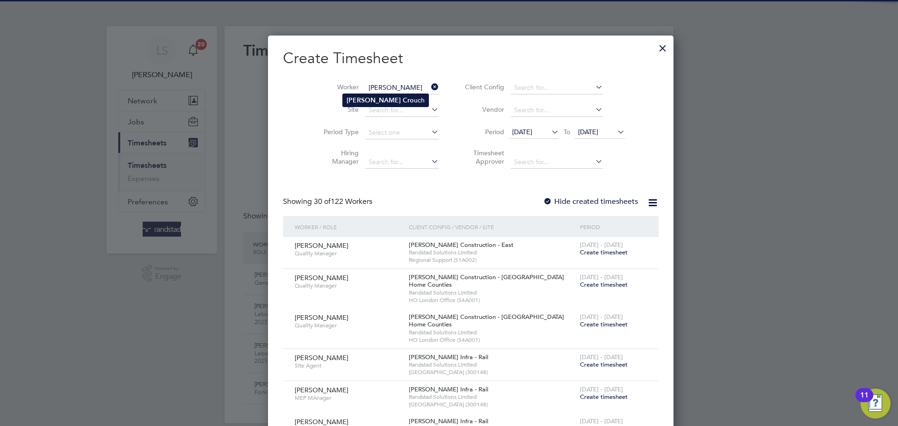
click at [403, 101] on b "Cro" at bounding box center [408, 100] width 11 height 8
type input "[PERSON_NAME]"
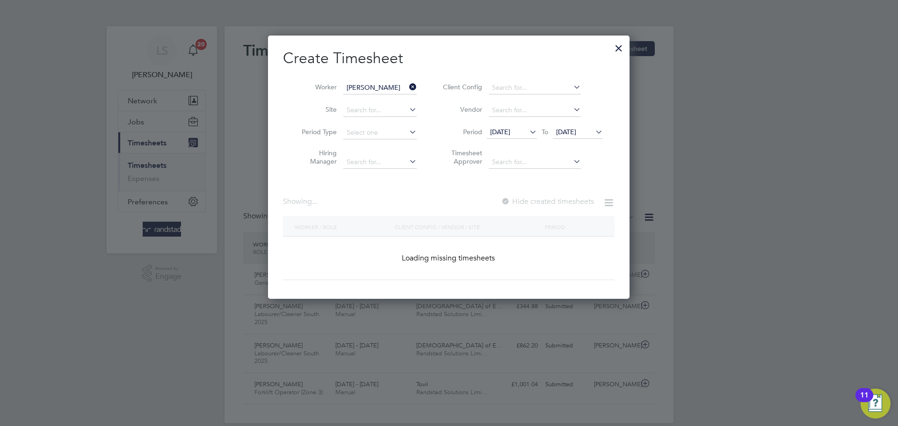
scroll to position [264, 362]
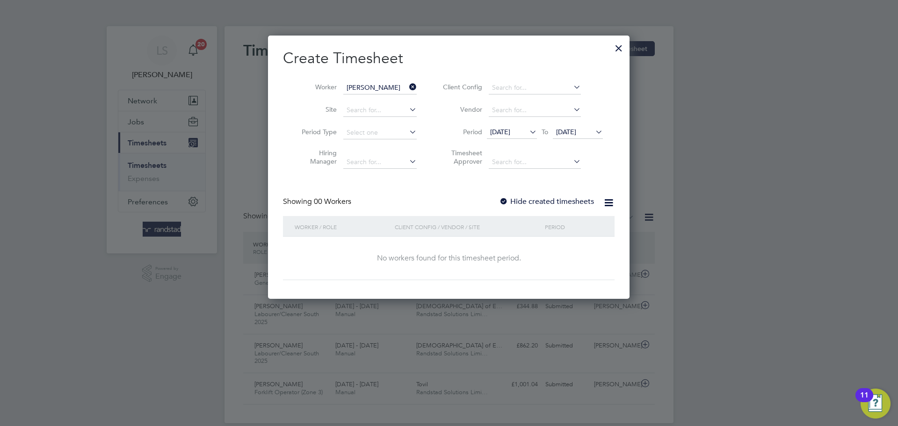
click at [571, 129] on span "[DATE]" at bounding box center [566, 132] width 20 height 8
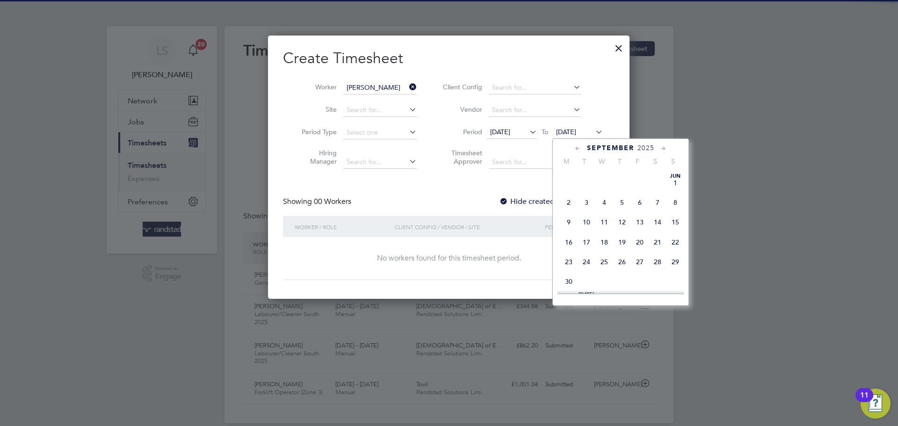
scroll to position [353, 0]
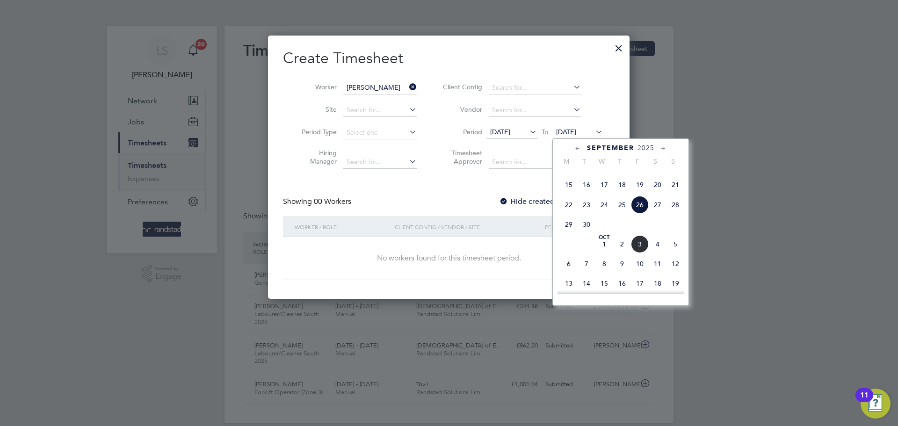
click at [641, 253] on span "3" at bounding box center [640, 244] width 18 height 18
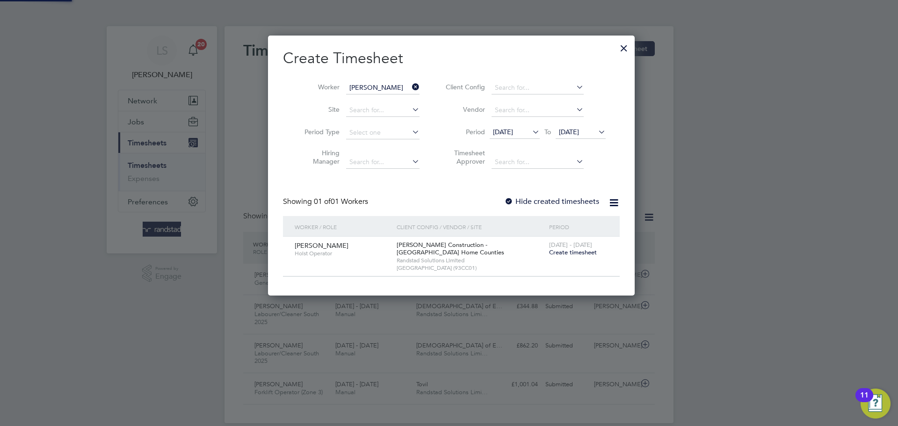
click at [511, 199] on label "Hide created timesheets" at bounding box center [551, 201] width 95 height 9
click at [567, 253] on span "Create timesheet" at bounding box center [573, 252] width 48 height 8
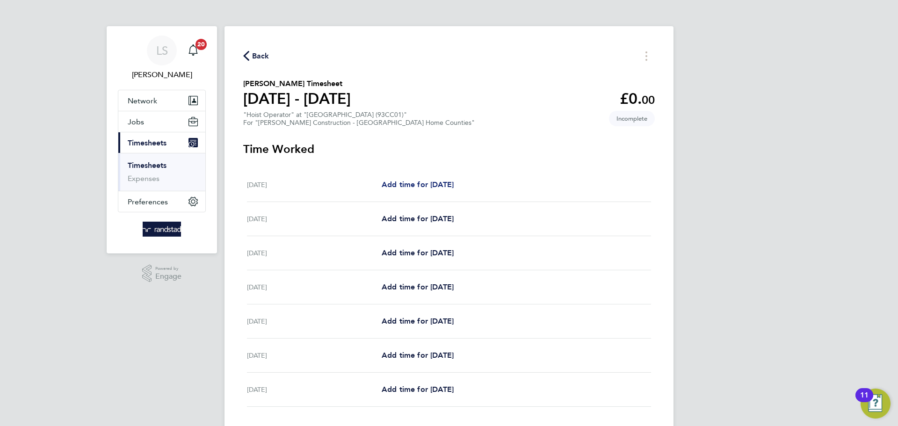
click at [392, 179] on link "Add time for [DATE]" at bounding box center [418, 184] width 72 height 11
select select "30"
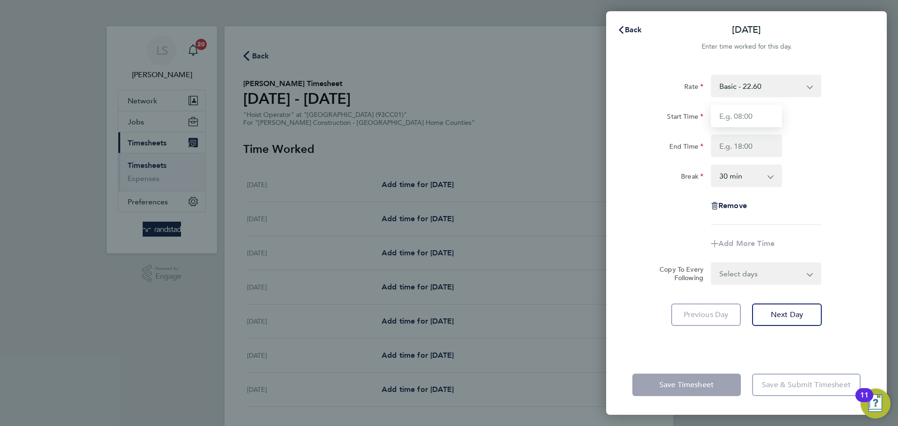
click at [758, 113] on input "Start Time" at bounding box center [746, 116] width 71 height 22
type input "07:30"
click at [753, 145] on input "End Time" at bounding box center [746, 146] width 71 height 22
type input "16:30"
click at [744, 173] on select "0 min 15 min 30 min 45 min 60 min 75 min 90 min" at bounding box center [741, 176] width 58 height 21
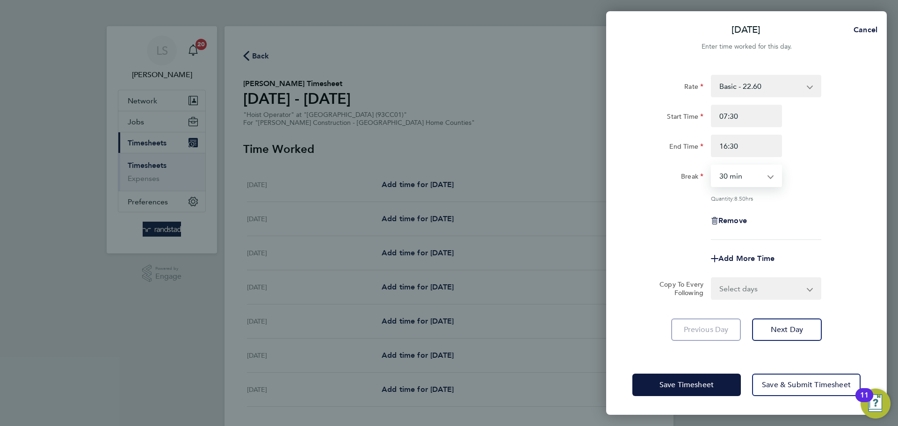
select select "0"
click at [712, 166] on select "0 min 15 min 30 min 45 min 60 min 75 min 90 min" at bounding box center [741, 176] width 58 height 21
click at [739, 276] on form "Rate Basic - 22.60 Overtime - 27.12 Start Time 07:30 End Time 16:30 Break 0 min…" at bounding box center [747, 187] width 228 height 225
click at [740, 293] on select "Select days Day Weekday (Mon-Fri) [DATE] [DATE] [DATE] [DATE] [DATE] [DATE]" at bounding box center [761, 288] width 98 height 21
select select "DAY"
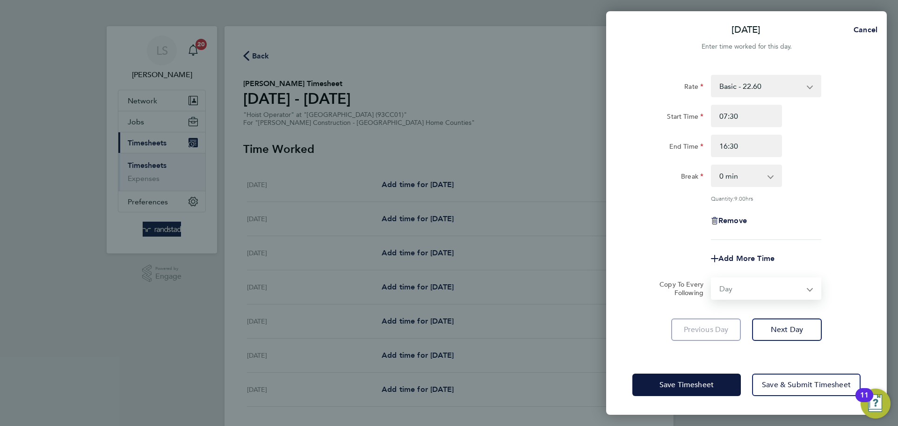
click at [712, 278] on select "Select days Day Weekday (Mon-Fri) [DATE] [DATE] [DATE] [DATE] [DATE] [DATE]" at bounding box center [761, 288] width 98 height 21
select select "[DATE]"
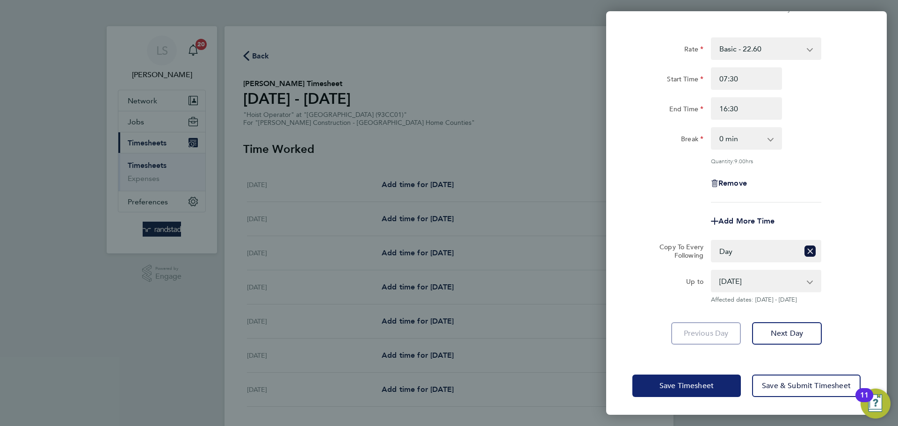
click at [703, 378] on button "Save Timesheet" at bounding box center [687, 386] width 109 height 22
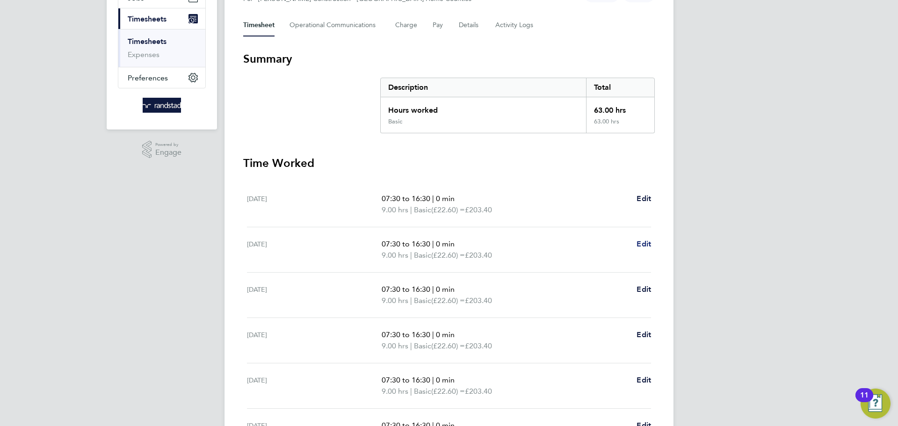
click at [638, 242] on span "Edit" at bounding box center [644, 244] width 15 height 9
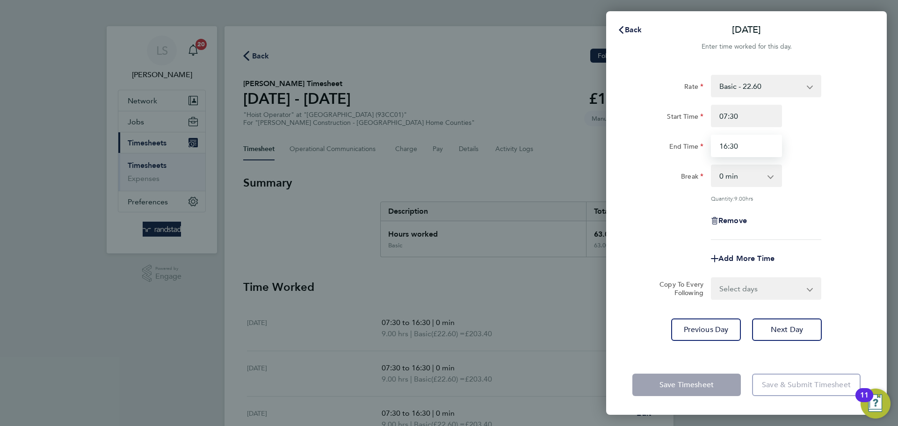
click at [741, 136] on input "16:30" at bounding box center [746, 146] width 71 height 22
click at [740, 147] on input "16:30" at bounding box center [746, 146] width 71 height 22
click at [735, 144] on input "16:30" at bounding box center [746, 146] width 71 height 22
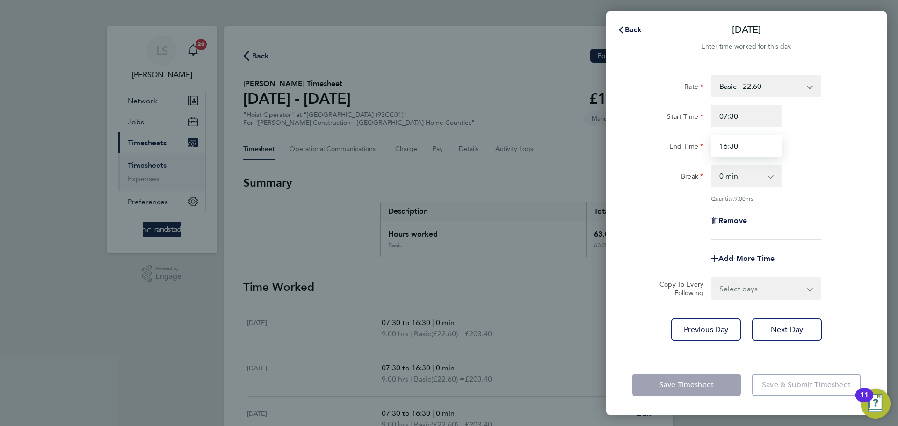
click at [735, 144] on input "16:30" at bounding box center [746, 146] width 71 height 22
type input "11:30"
click at [741, 178] on select "0 min 15 min 30 min 45 min 60 min 75 min 90 min" at bounding box center [741, 176] width 58 height 21
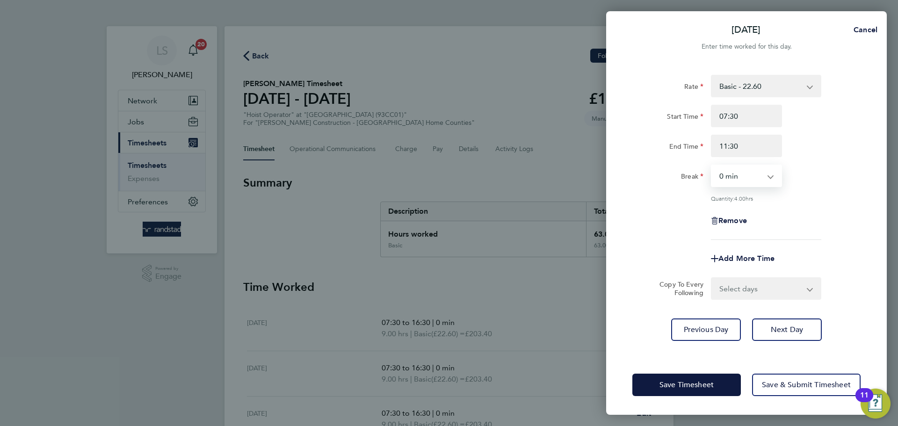
click at [773, 195] on div "Quantity: 4.00 hrs" at bounding box center [766, 198] width 110 height 7
click at [740, 295] on select "Select days Day [DATE] [DATE] [DATE] [DATE] [DATE]" at bounding box center [761, 288] width 98 height 21
select select "DAY"
click at [712, 278] on select "Select days Day [DATE] [DATE] [DATE] [DATE] [DATE]" at bounding box center [761, 288] width 98 height 21
select select "[DATE]"
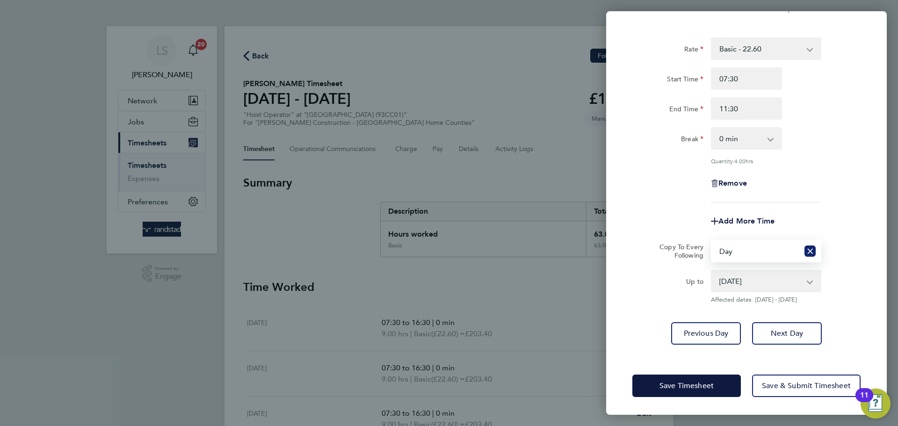
click at [814, 250] on icon "Reset selection" at bounding box center [810, 251] width 11 height 11
select select "0: null"
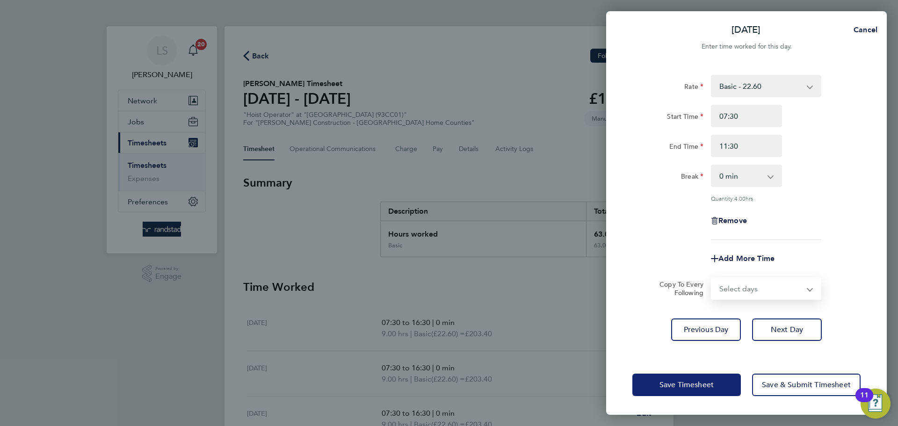
click at [700, 391] on button "Save Timesheet" at bounding box center [687, 385] width 109 height 22
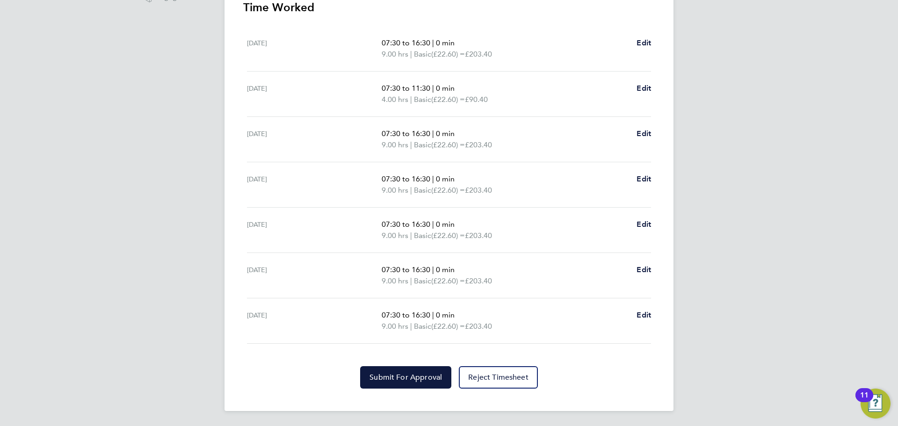
click at [387, 365] on section "Time Worked [DATE] 07:30 to 16:30 | 0 min 9.00 hrs | Basic (£22.60) = £203.40 E…" at bounding box center [449, 194] width 412 height 389
click at [390, 375] on span "Submit For Approval" at bounding box center [406, 377] width 73 height 9
